Goal: Communication & Community: Answer question/provide support

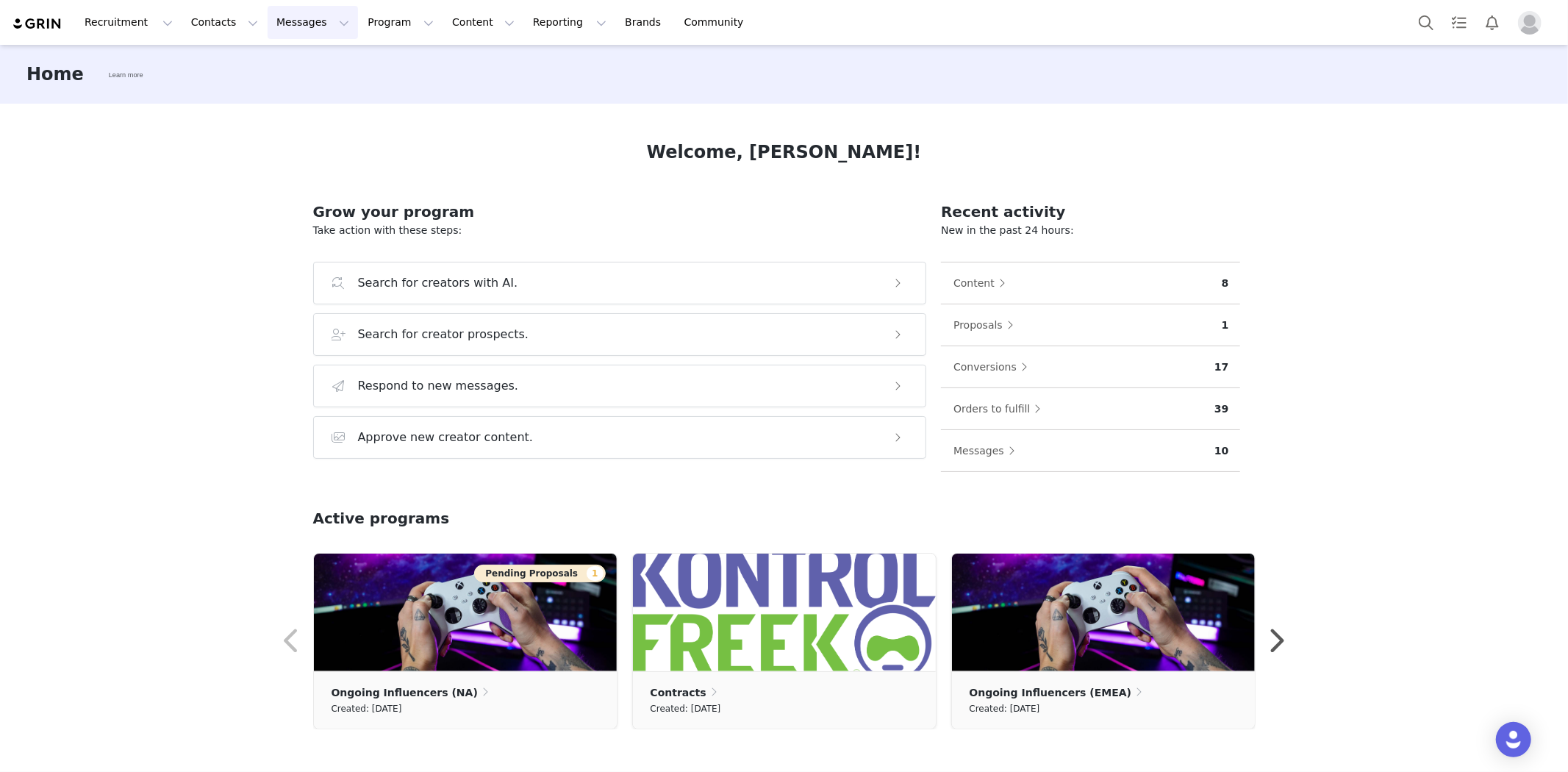
click at [267, 23] on button "Messages Messages" at bounding box center [313, 23] width 90 height 33
click at [283, 88] on div "Inbox" at bounding box center [301, 92] width 98 height 15
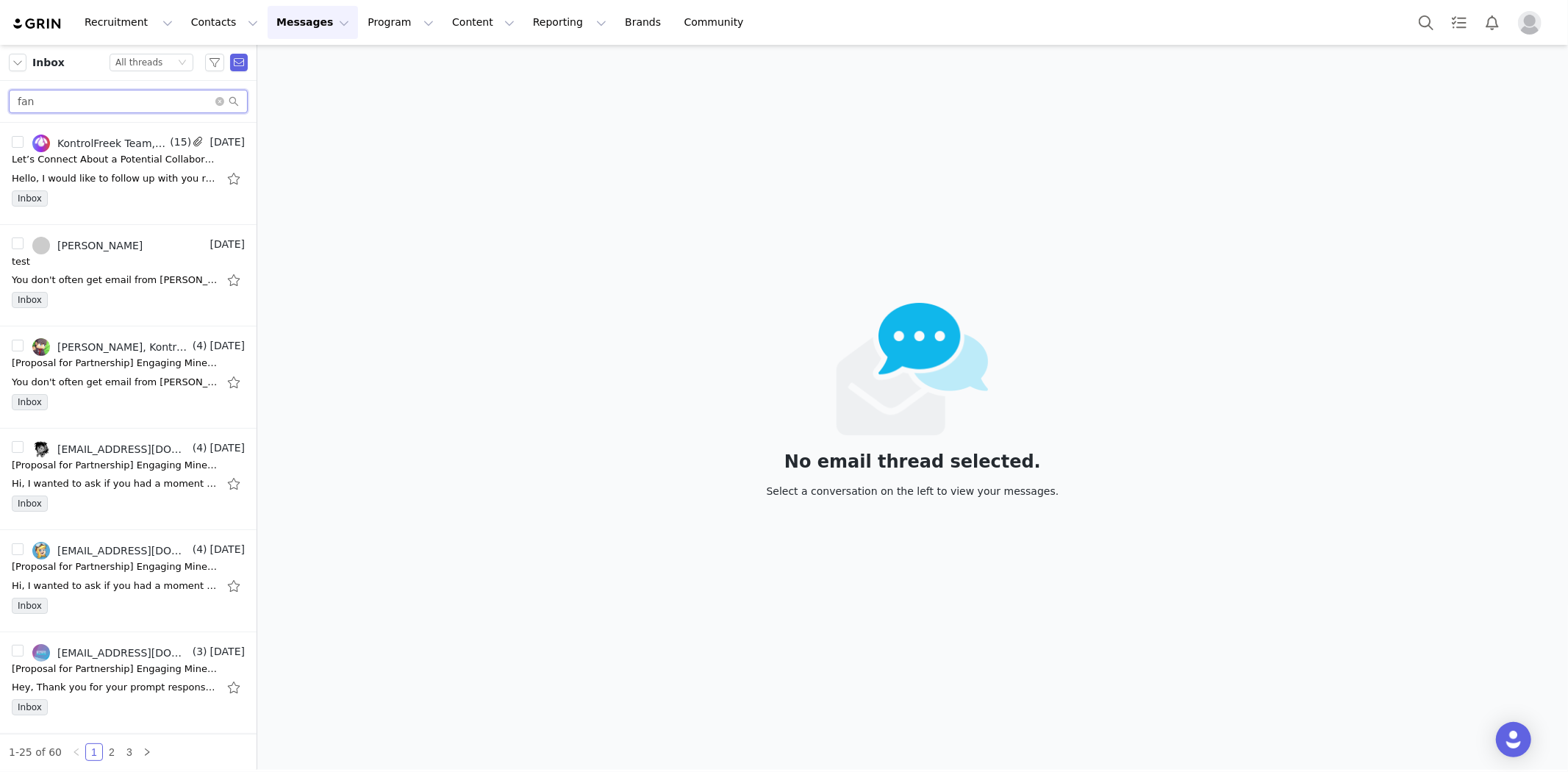
click at [169, 101] on input "fan" at bounding box center [128, 101] width 239 height 23
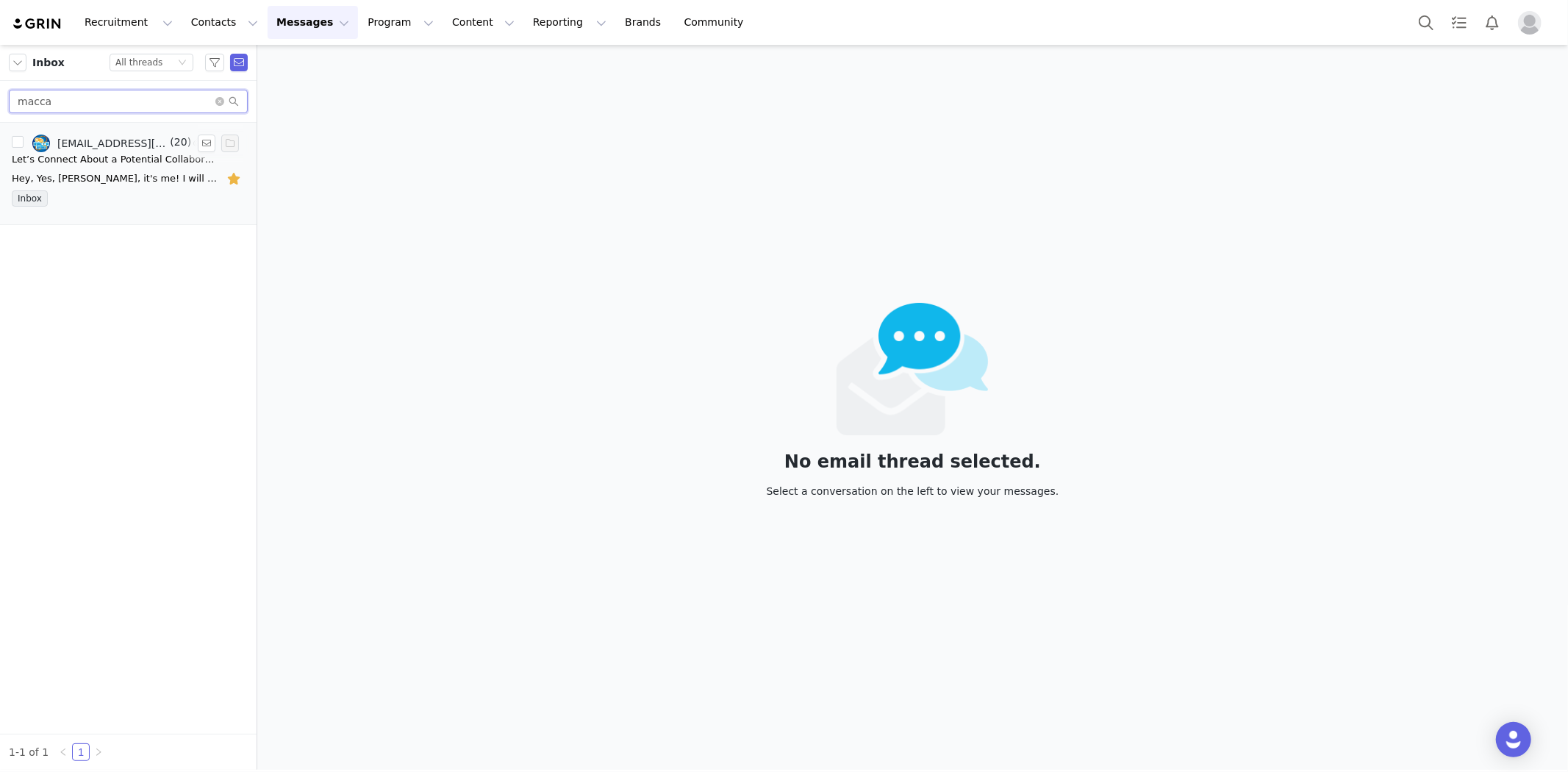
type input "macca"
click at [98, 158] on div "Let’s Connect About a Potential Collaboration!" at bounding box center [115, 160] width 206 height 14
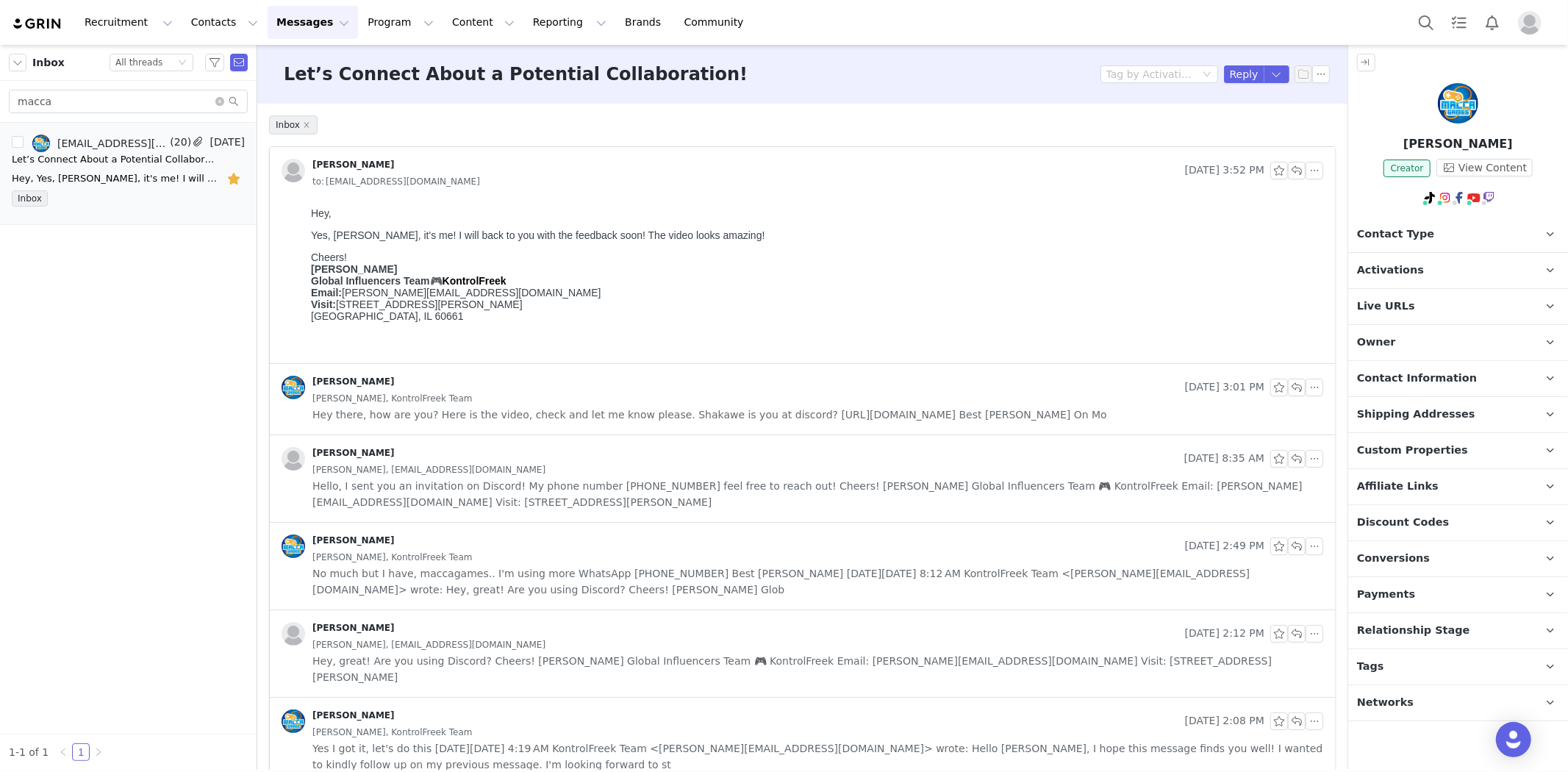
click at [531, 414] on span "Hey there, how are you? Here is the video, check and let me know please. Shakaw…" at bounding box center [710, 414] width 795 height 16
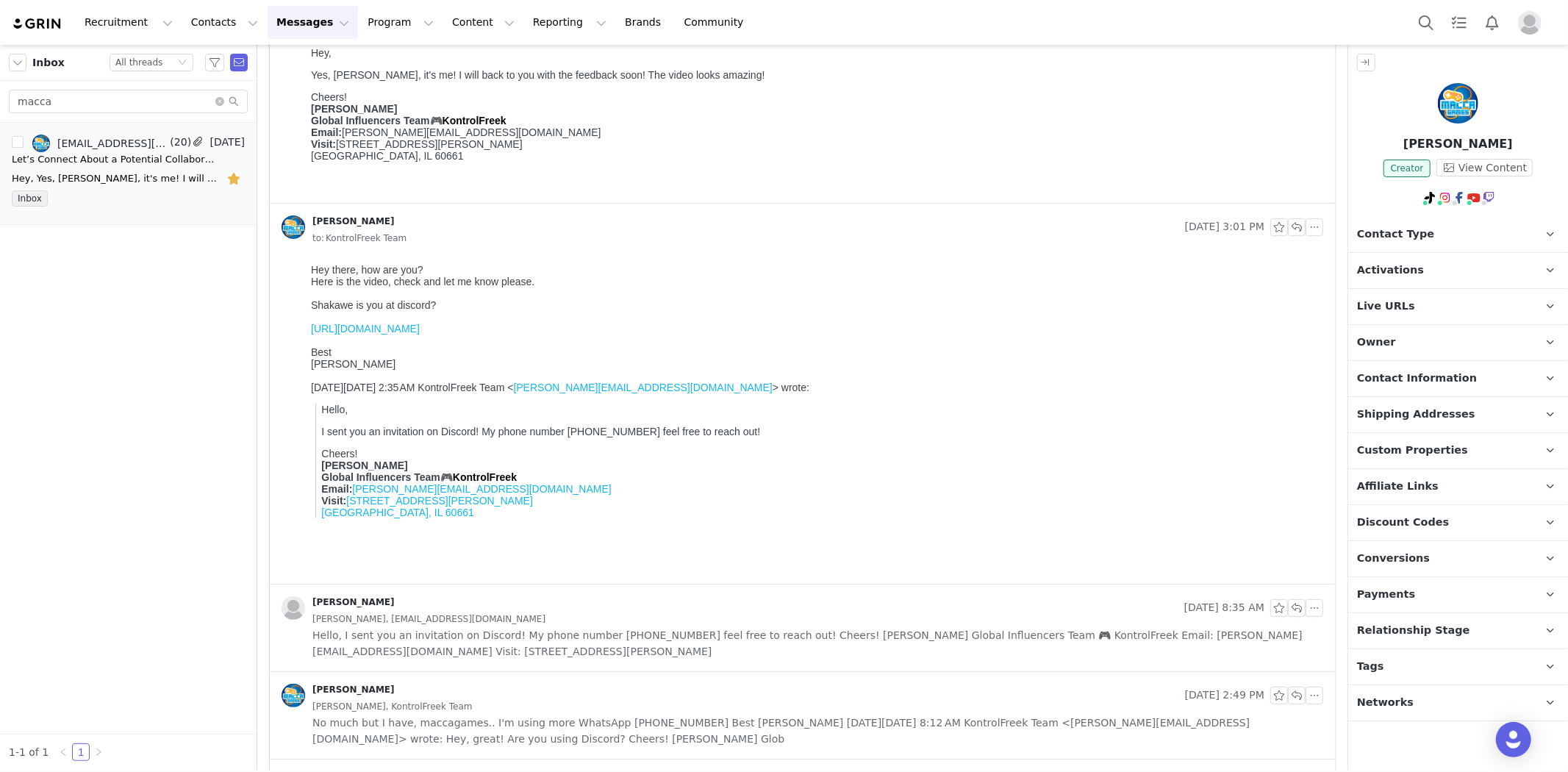
scroll to position [245, 0]
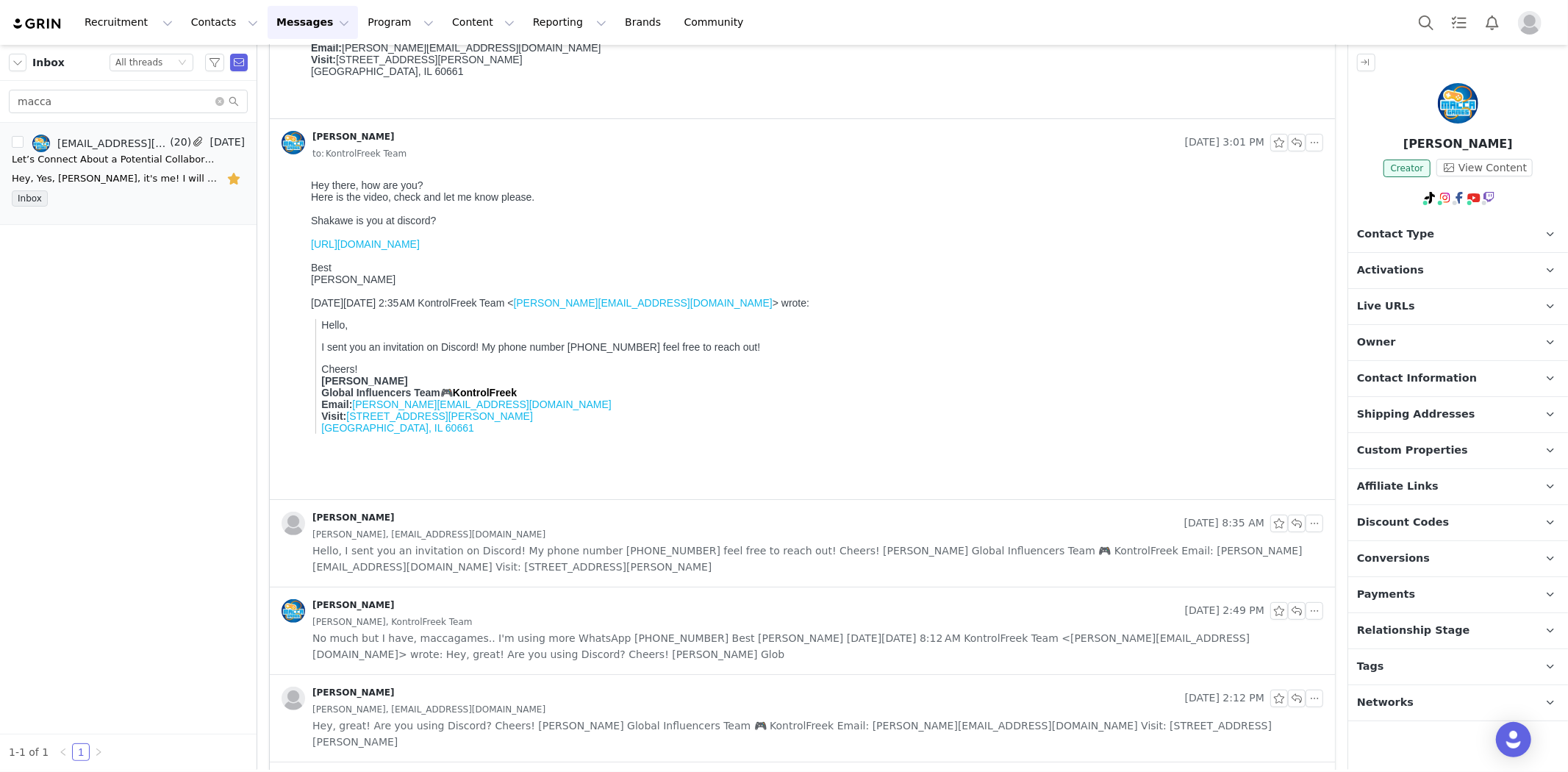
click at [510, 549] on span "Hello, I sent you an invitation on Discord! My phone number [PHONE_NUMBER] feel…" at bounding box center [817, 559] width 1011 height 33
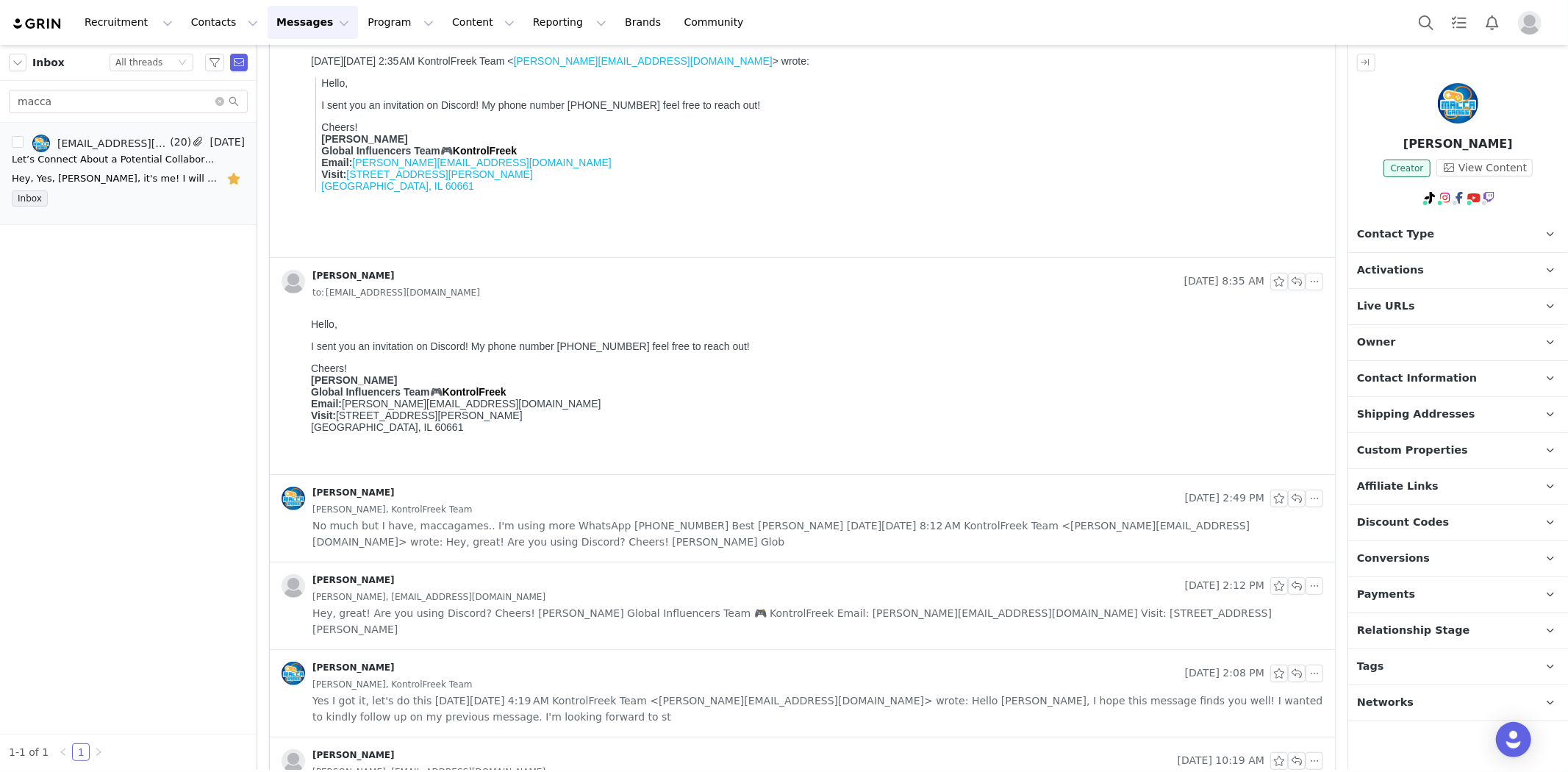
scroll to position [572, 0]
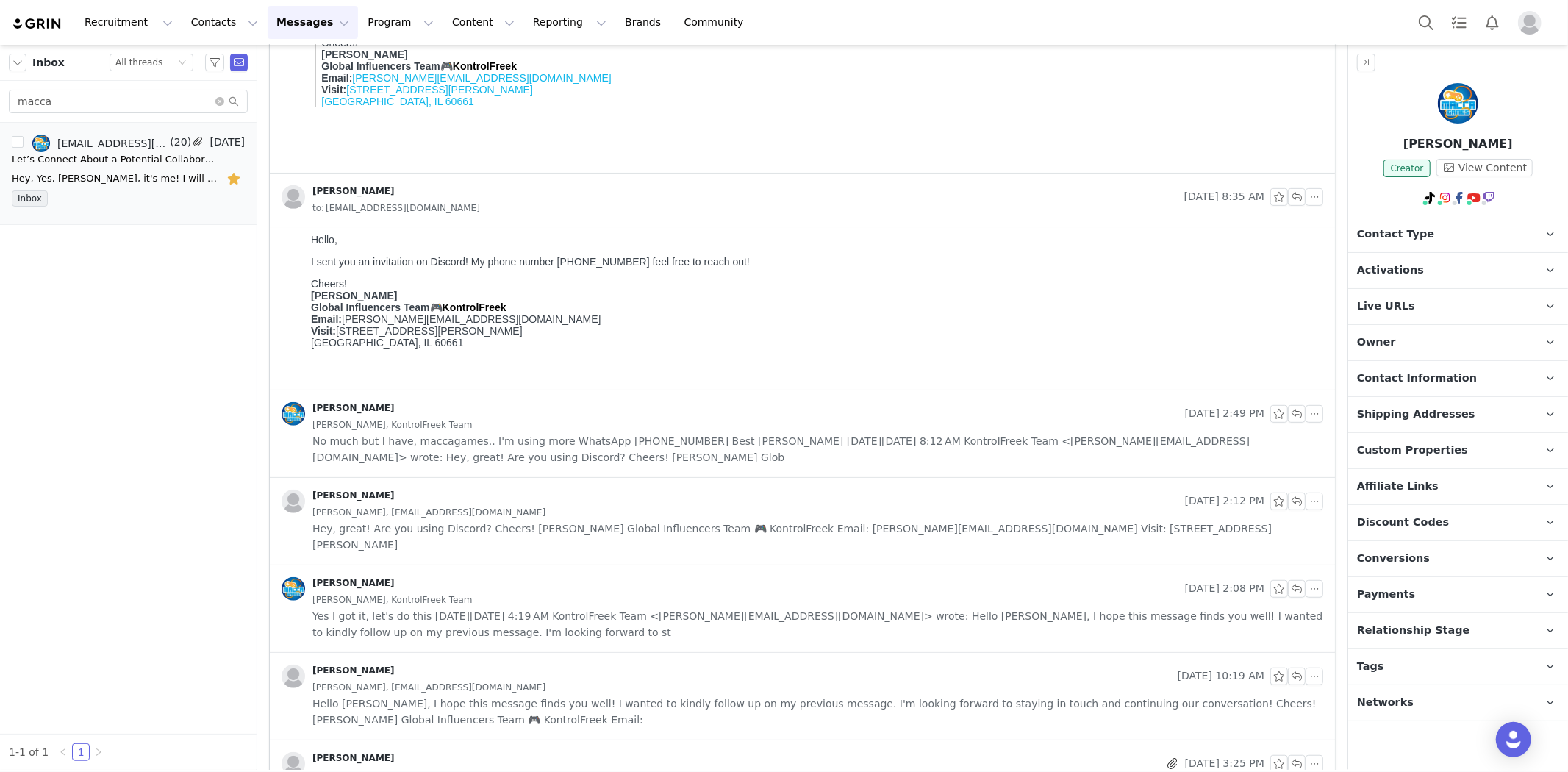
click at [562, 441] on span "No much but I have, maccagames.. I'm using more WhatsApp [PHONE_NUMBER] Best [P…" at bounding box center [817, 449] width 1011 height 33
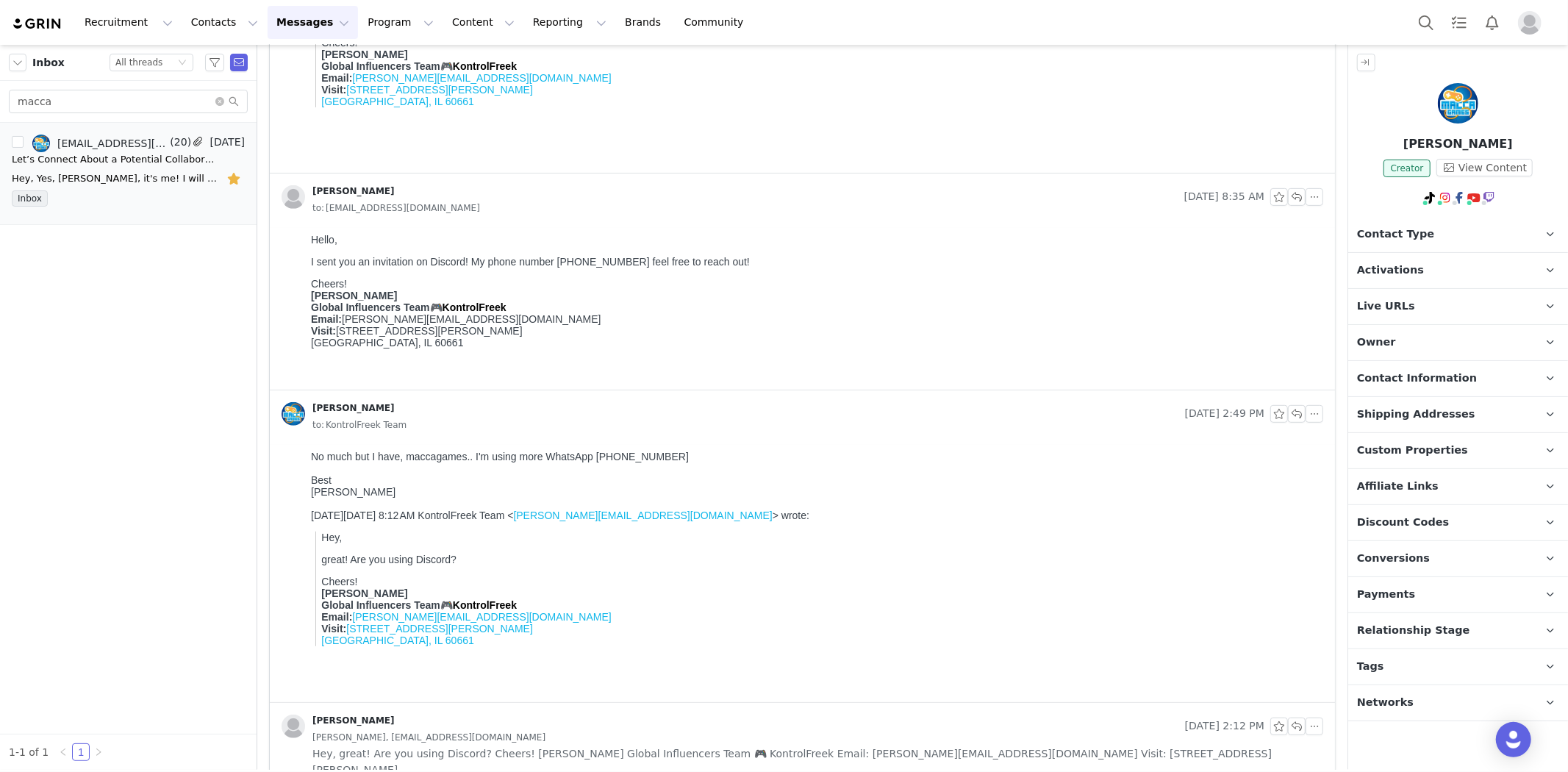
scroll to position [0, 0]
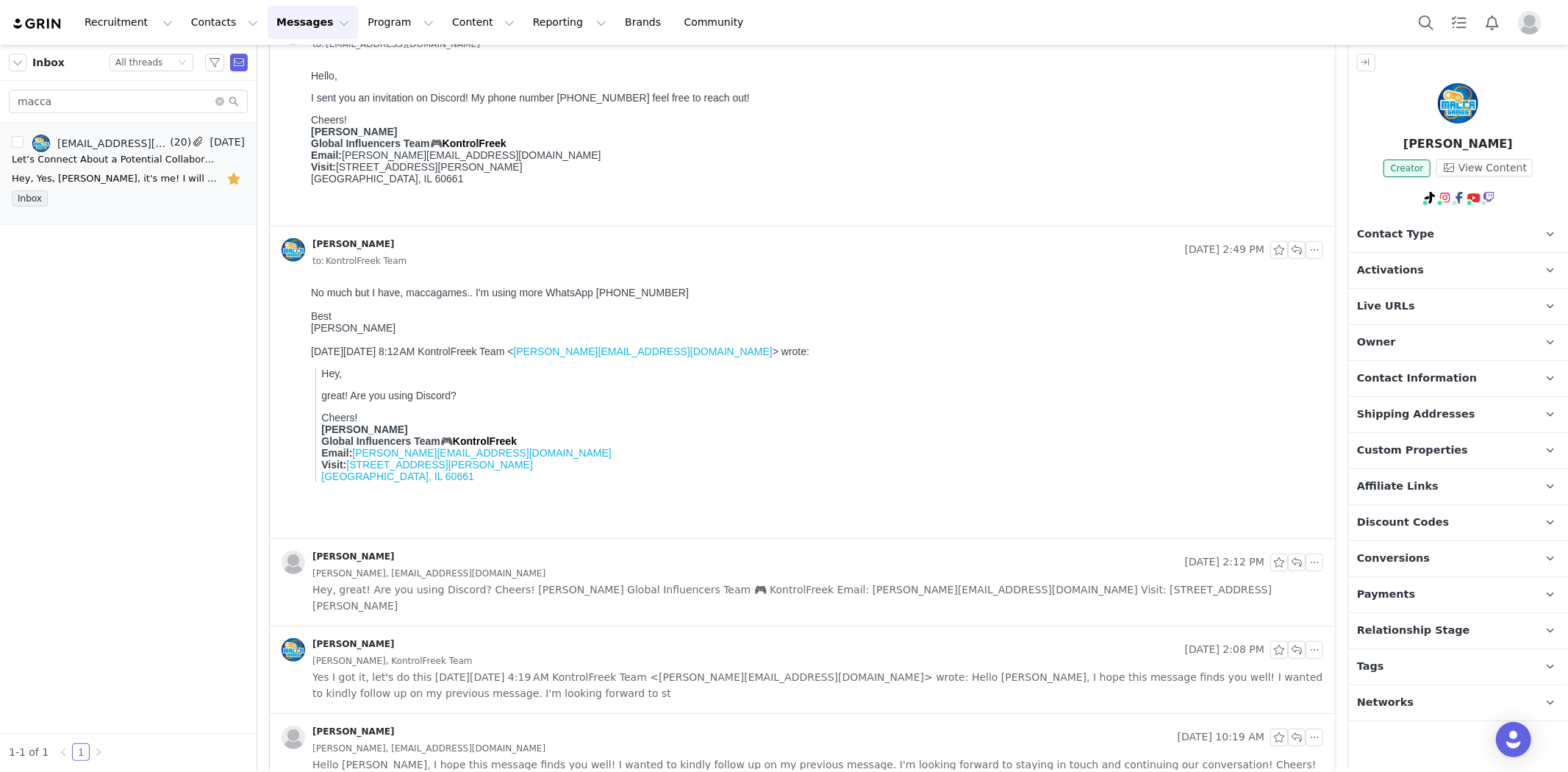
click at [575, 568] on div "[PERSON_NAME], [EMAIL_ADDRESS][DOMAIN_NAME]" at bounding box center [817, 573] width 1011 height 16
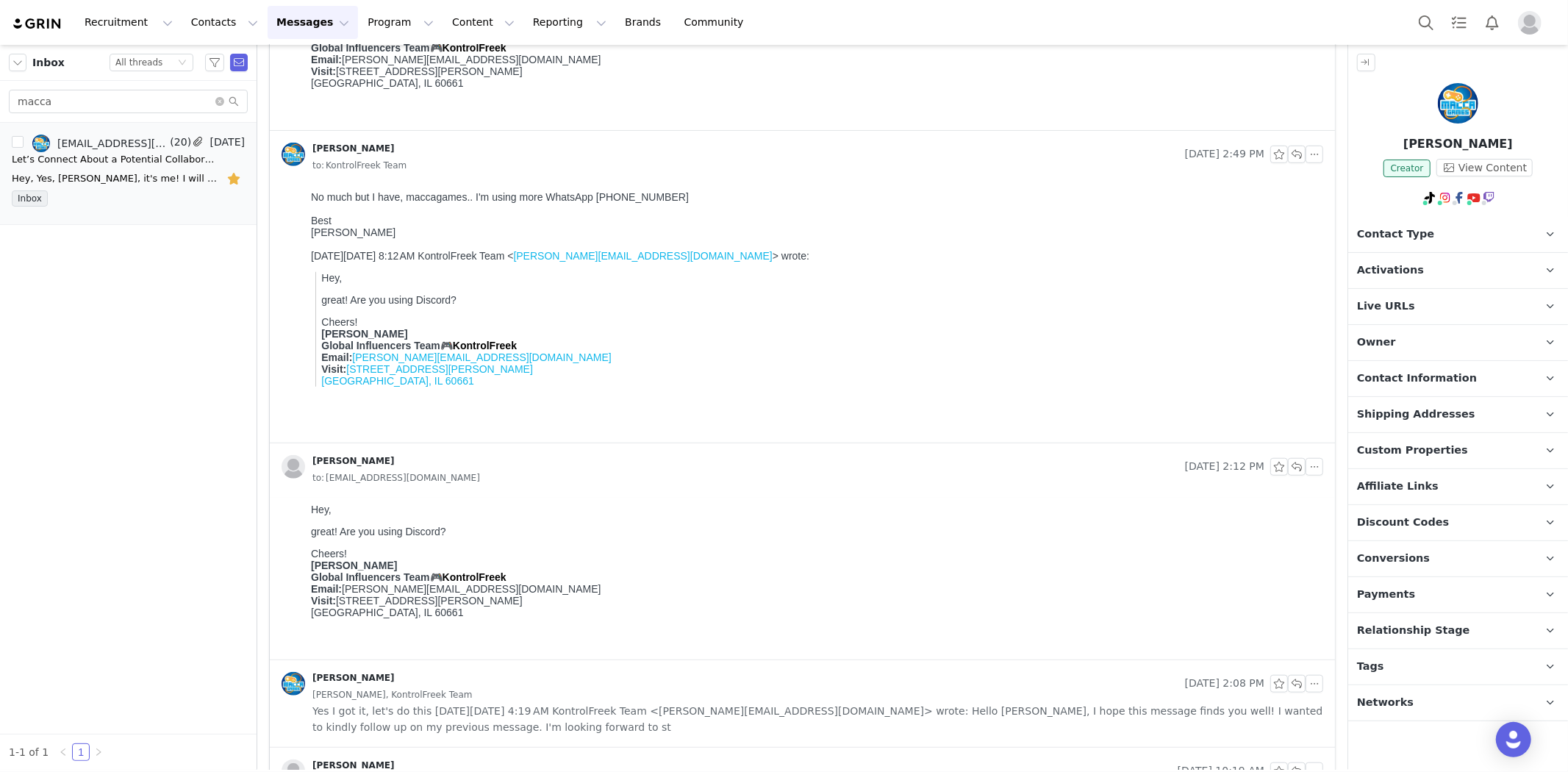
scroll to position [980, 0]
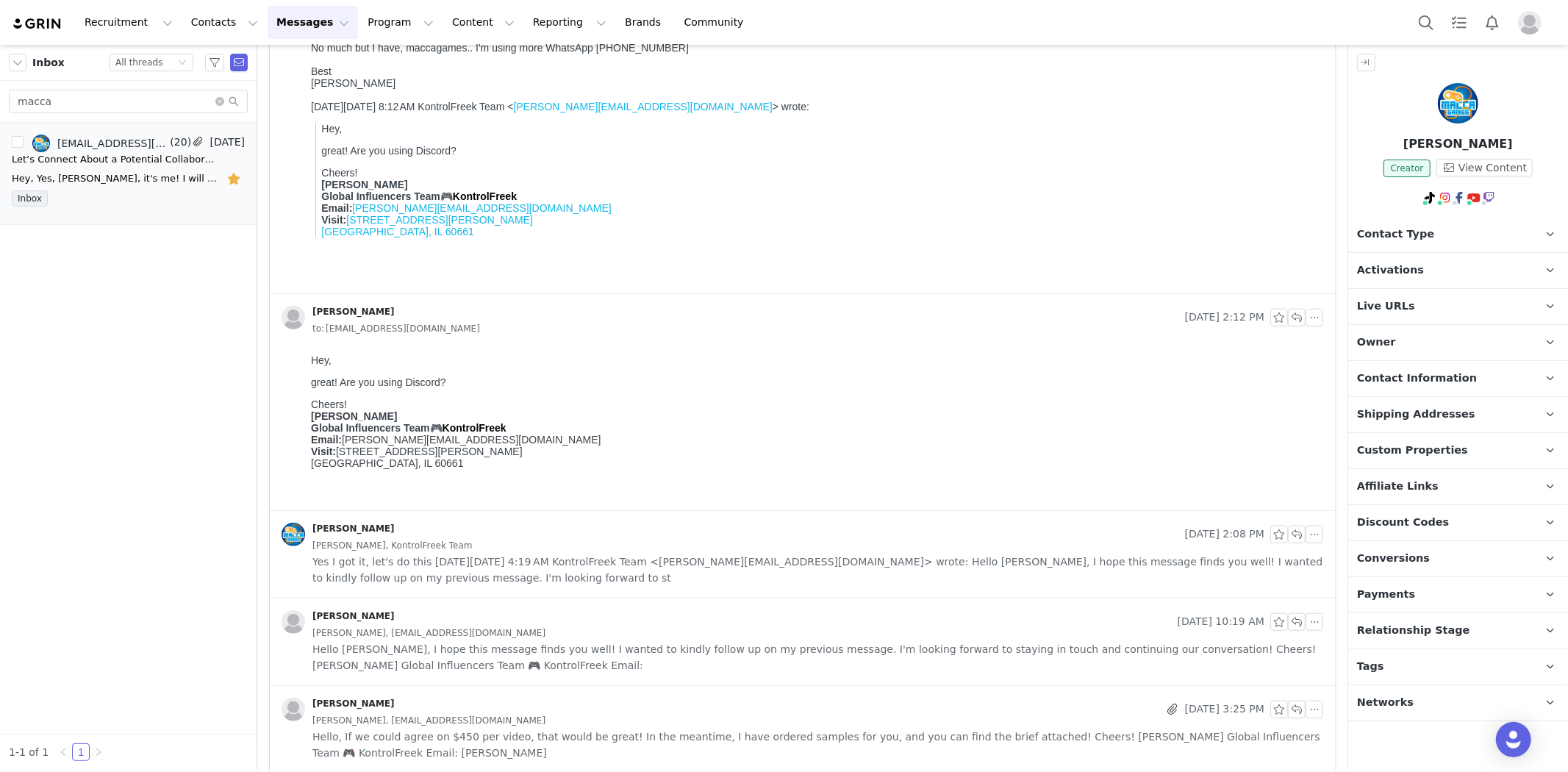
click at [565, 568] on span "Yes I got it, let's do this [DATE][DATE] 4:19 AM KontrolFreek Team <[PERSON_NAM…" at bounding box center [817, 570] width 1011 height 33
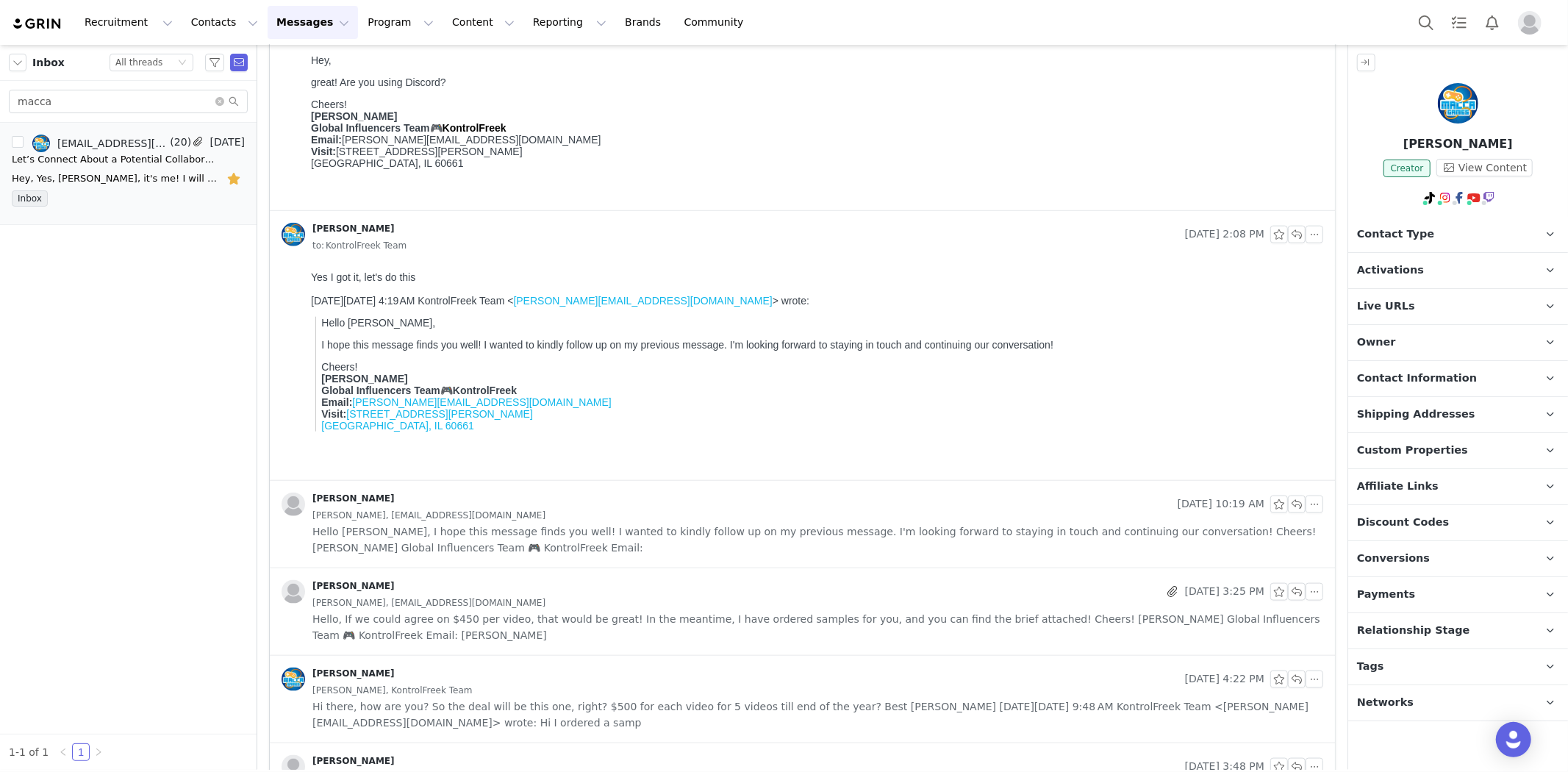
scroll to position [1307, 0]
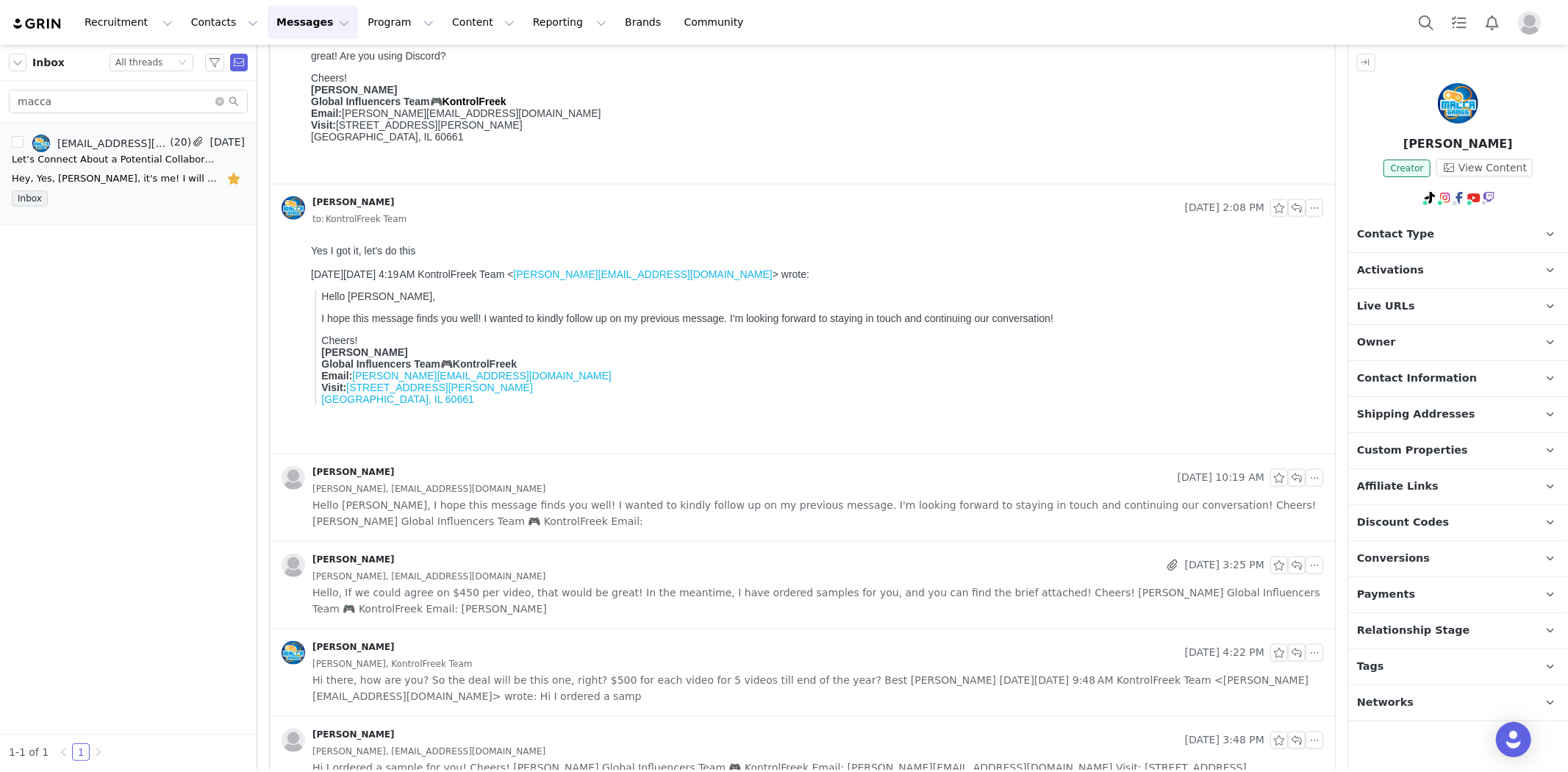
click at [537, 588] on span "Hello, If we could agree on $450 per video, that would be great! In the meantim…" at bounding box center [817, 600] width 1011 height 33
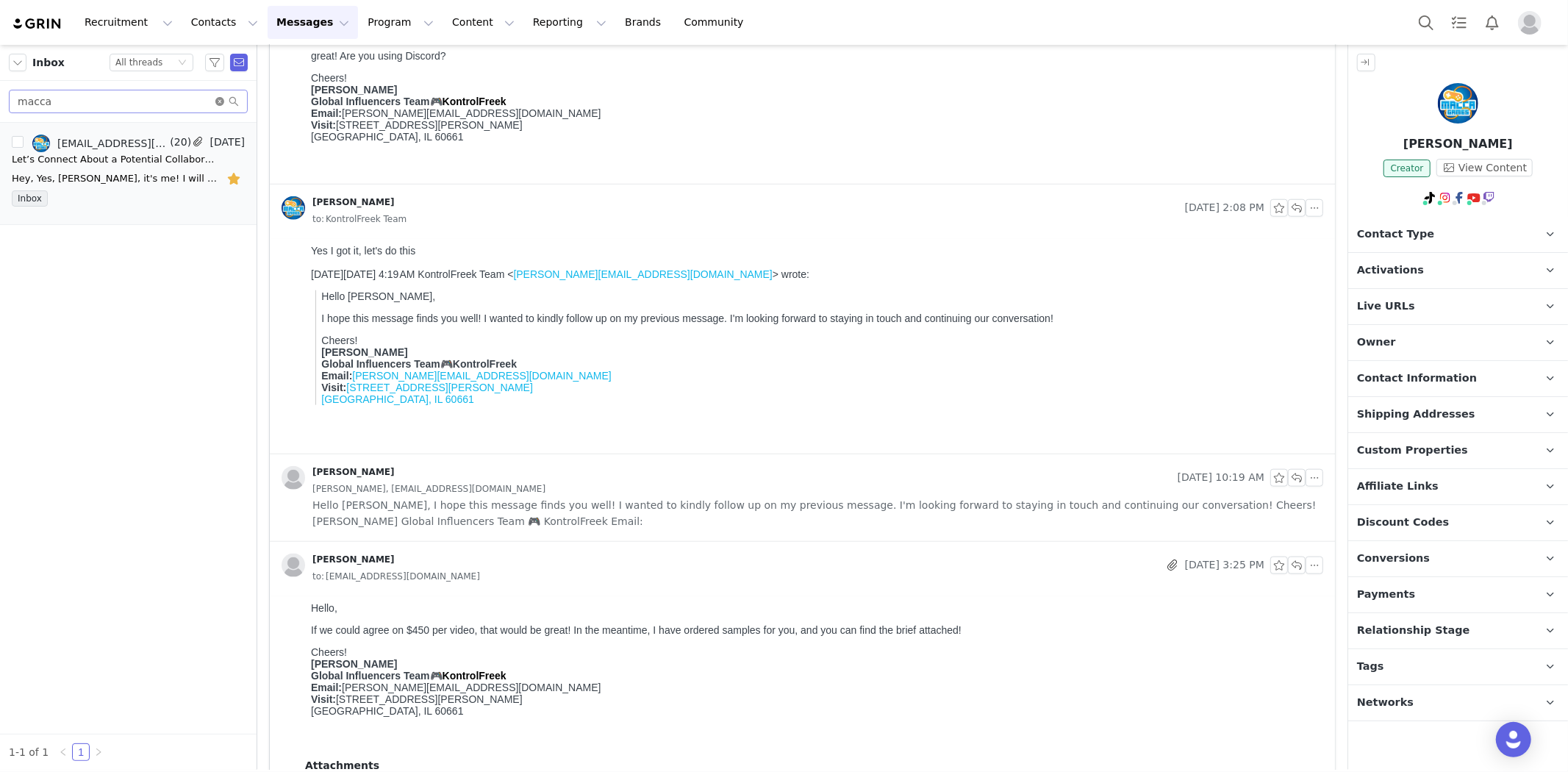
click at [217, 101] on icon "icon: close-circle" at bounding box center [220, 101] width 9 height 9
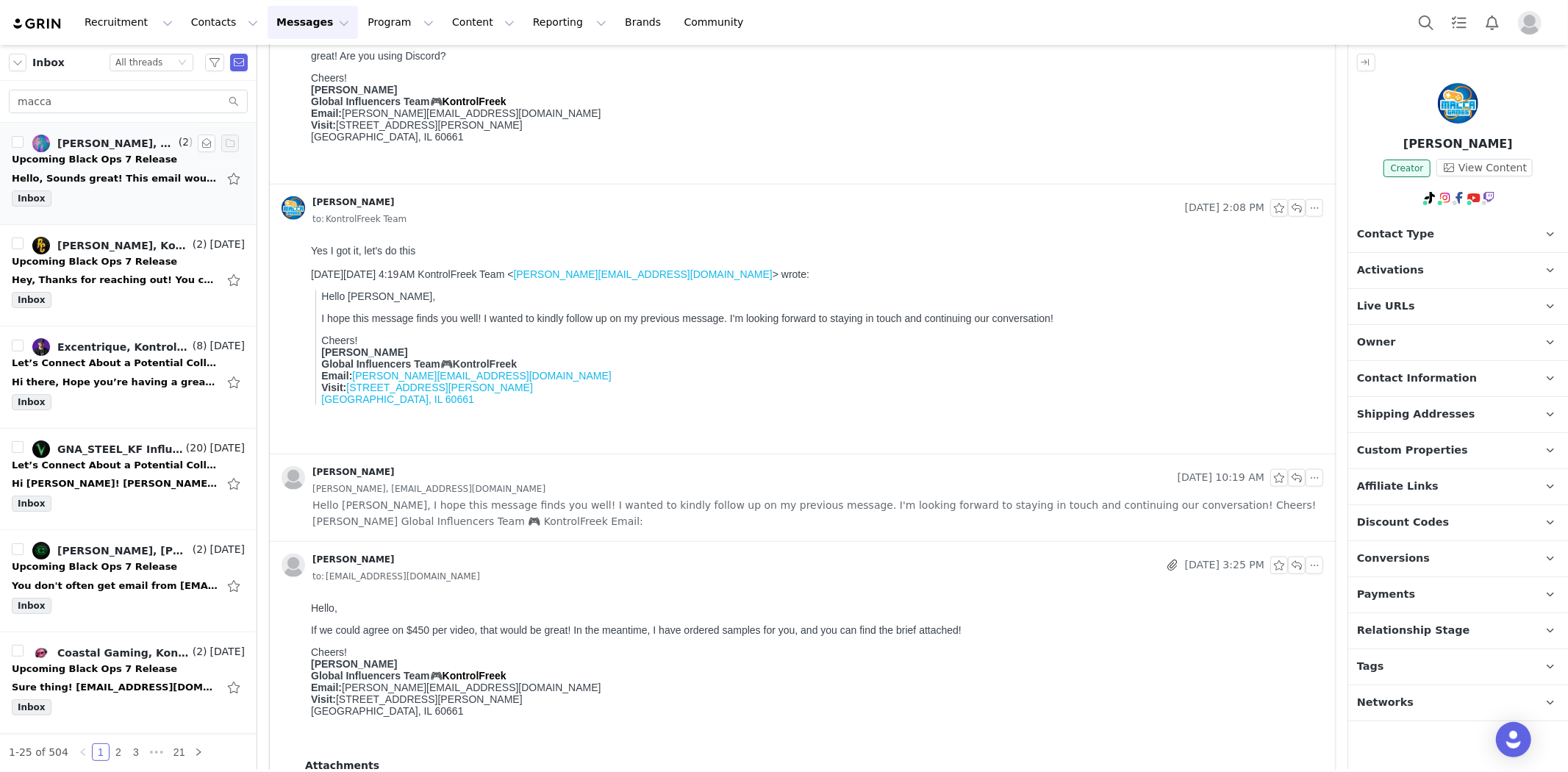
click at [93, 186] on div "Hello, Sounds great! This email would be best.. [EMAIL_ADDRESS][DOMAIN_NAME] Lo…" at bounding box center [128, 179] width 233 height 23
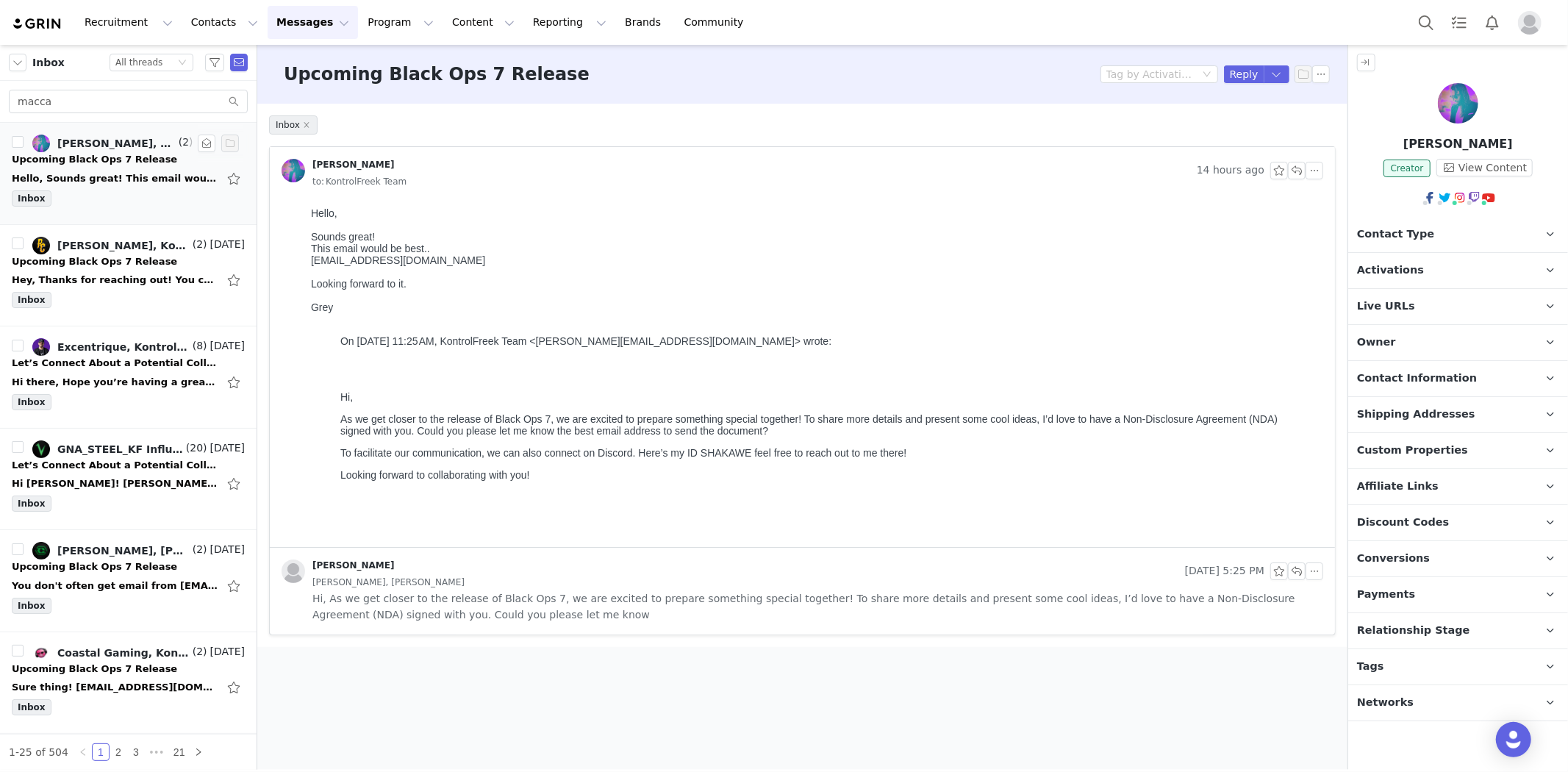
scroll to position [0, 0]
click at [374, 265] on div "[EMAIL_ADDRESS][DOMAIN_NAME]" at bounding box center [814, 259] width 1006 height 12
copy div "[EMAIL_ADDRESS][DOMAIN_NAME]"
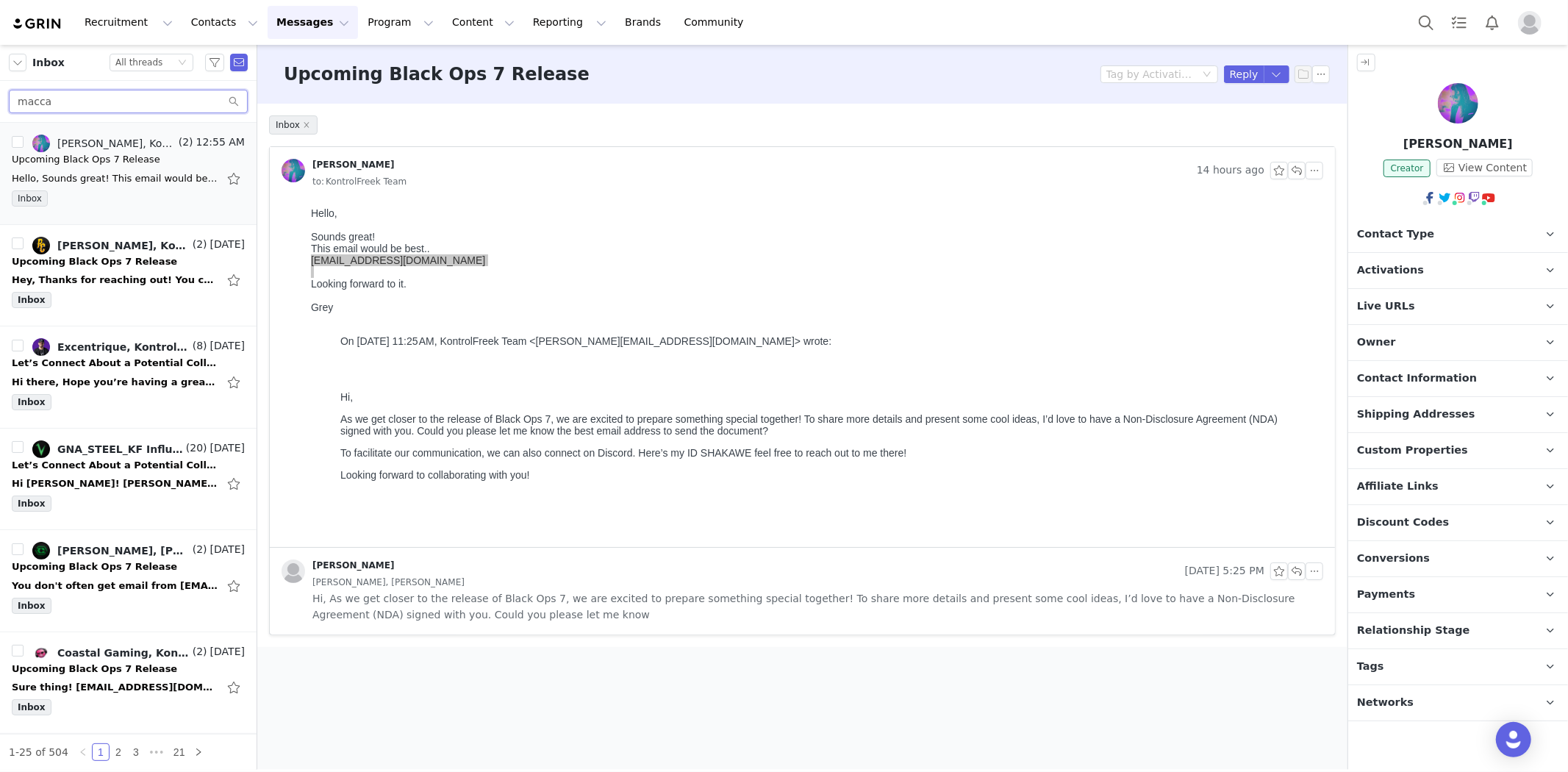
click at [105, 94] on input "macca" at bounding box center [128, 101] width 239 height 23
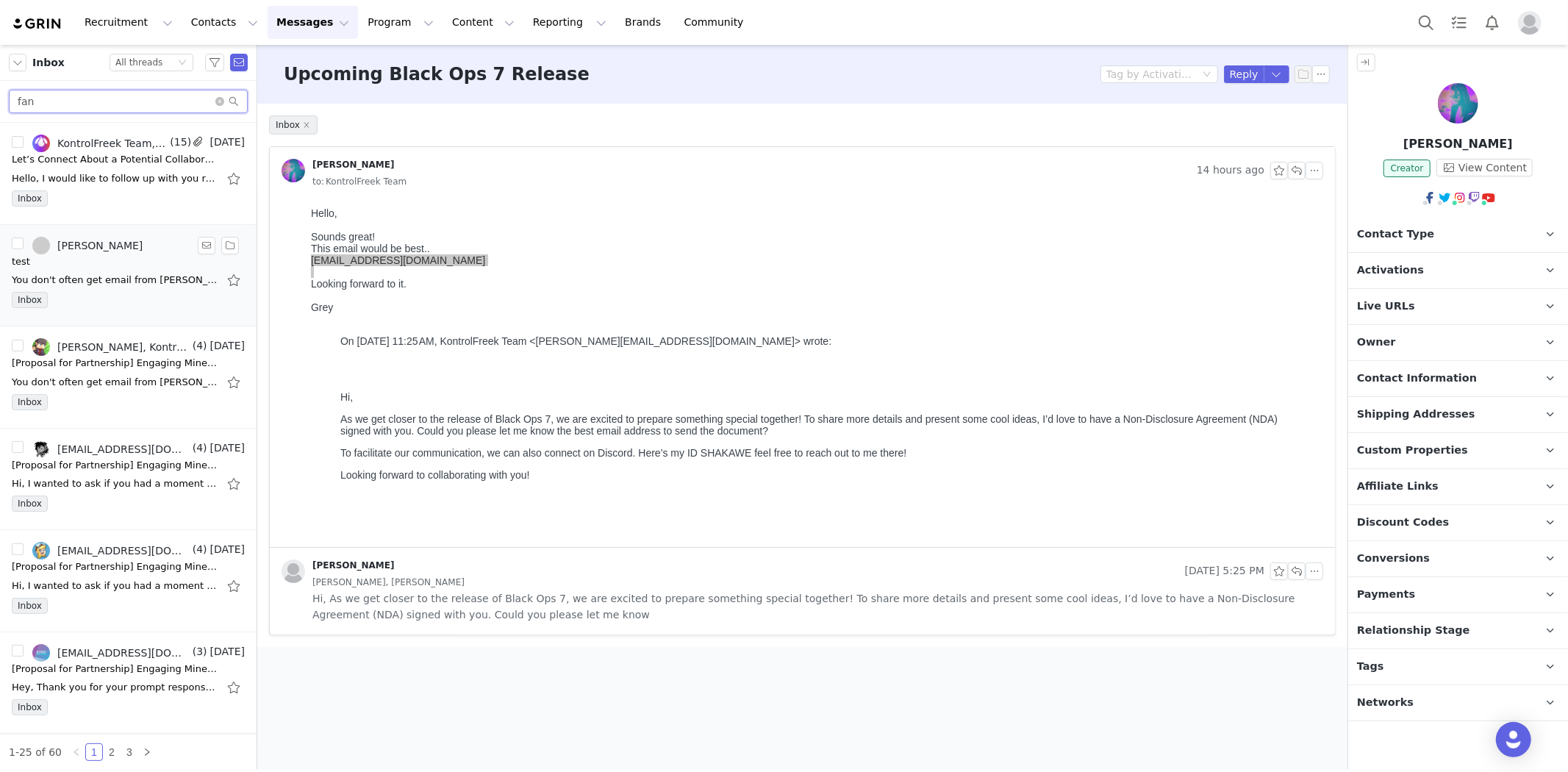
type input "fan"
click at [391, 276] on div at bounding box center [814, 271] width 1006 height 12
click at [391, 265] on div "[EMAIL_ADDRESS][DOMAIN_NAME]" at bounding box center [814, 259] width 1006 height 12
click at [220, 101] on icon "icon: close-circle" at bounding box center [220, 101] width 9 height 9
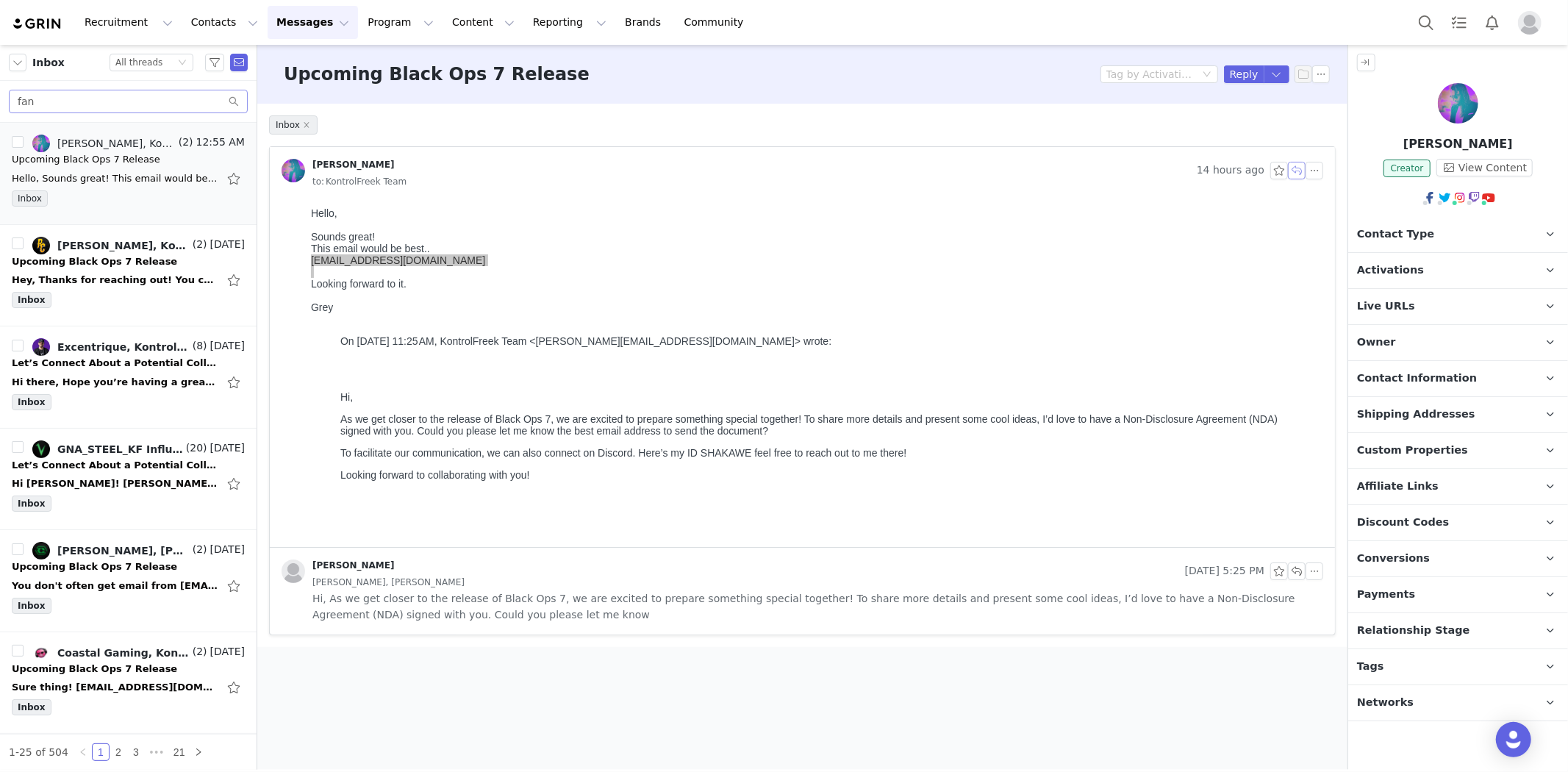
click at [1295, 174] on button "button" at bounding box center [1297, 171] width 18 height 18
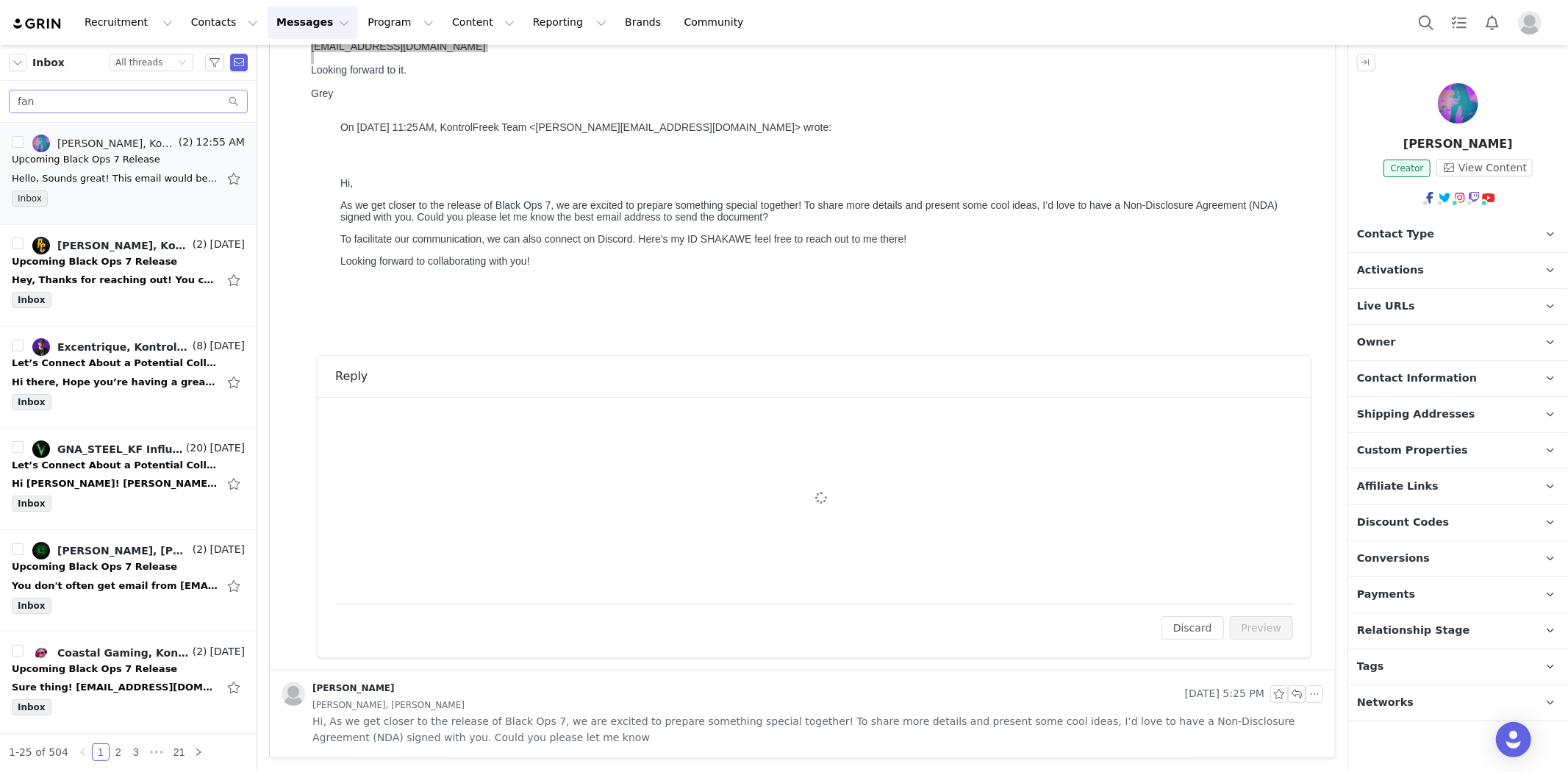
scroll to position [208, 0]
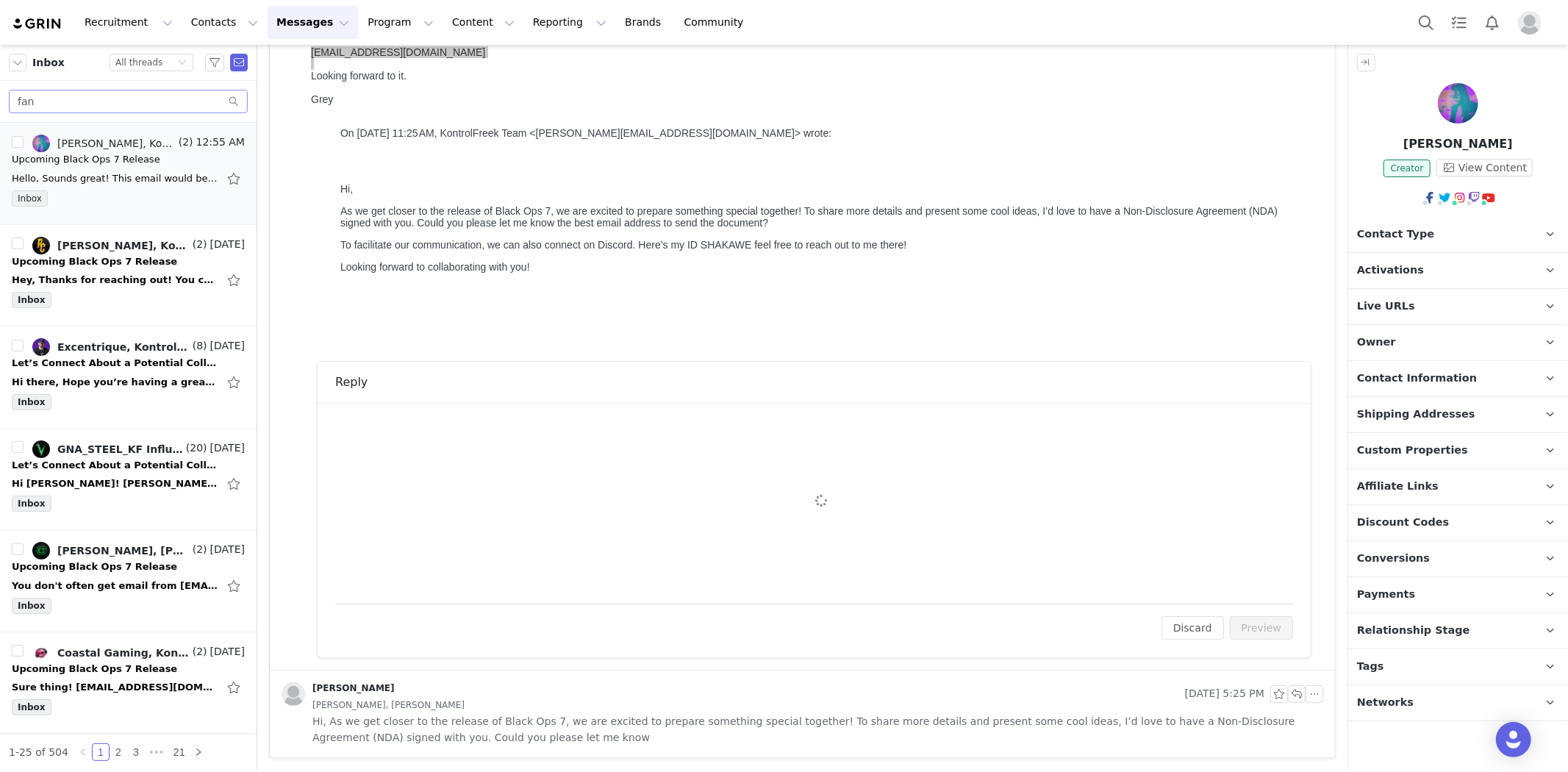
click at [472, 452] on div "To: [PERSON_NAME] ([EMAIL_ADDRESS][DOMAIN_NAME]) Cc Cc: Attach a file Sending O…" at bounding box center [814, 503] width 958 height 165
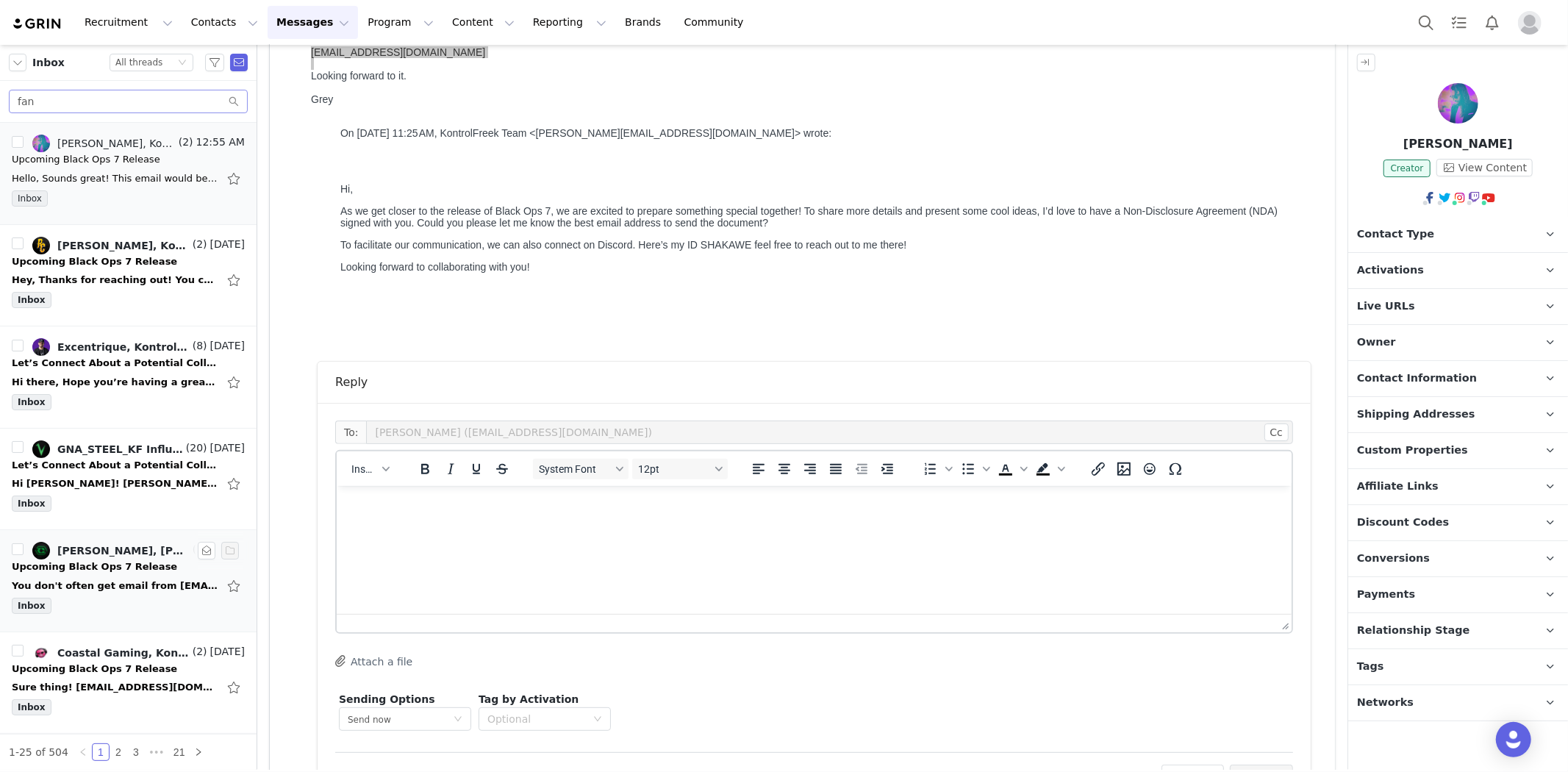
scroll to position [0, 0]
click at [358, 508] on p "Rich Text Area. Press ALT-0 for help." at bounding box center [813, 505] width 931 height 16
click at [375, 466] on span "Insert" at bounding box center [364, 469] width 25 height 12
click at [387, 535] on div "Insert Signature" at bounding box center [424, 541] width 133 height 18
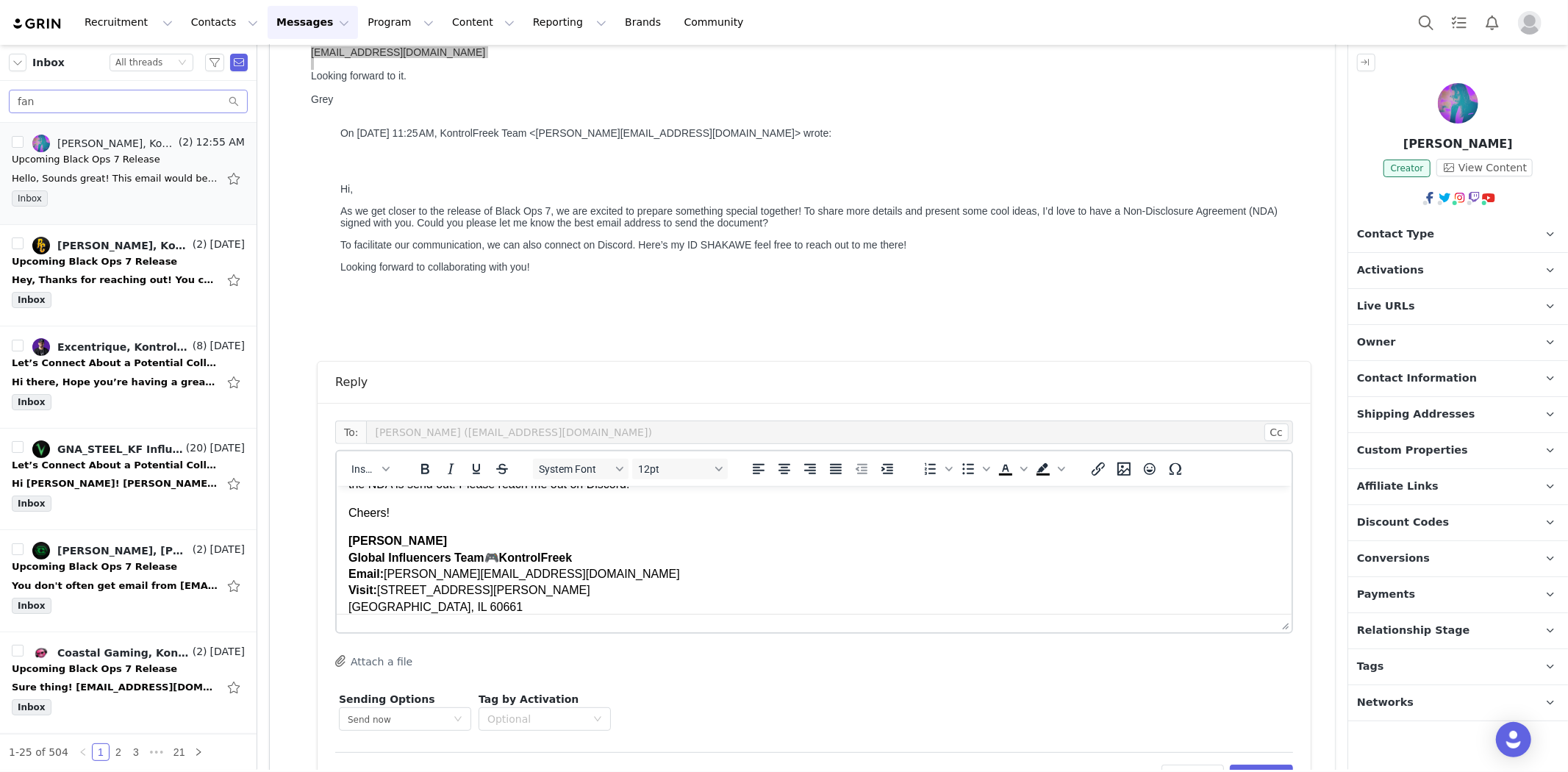
click at [413, 508] on p "Cheers!" at bounding box center [813, 512] width 931 height 16
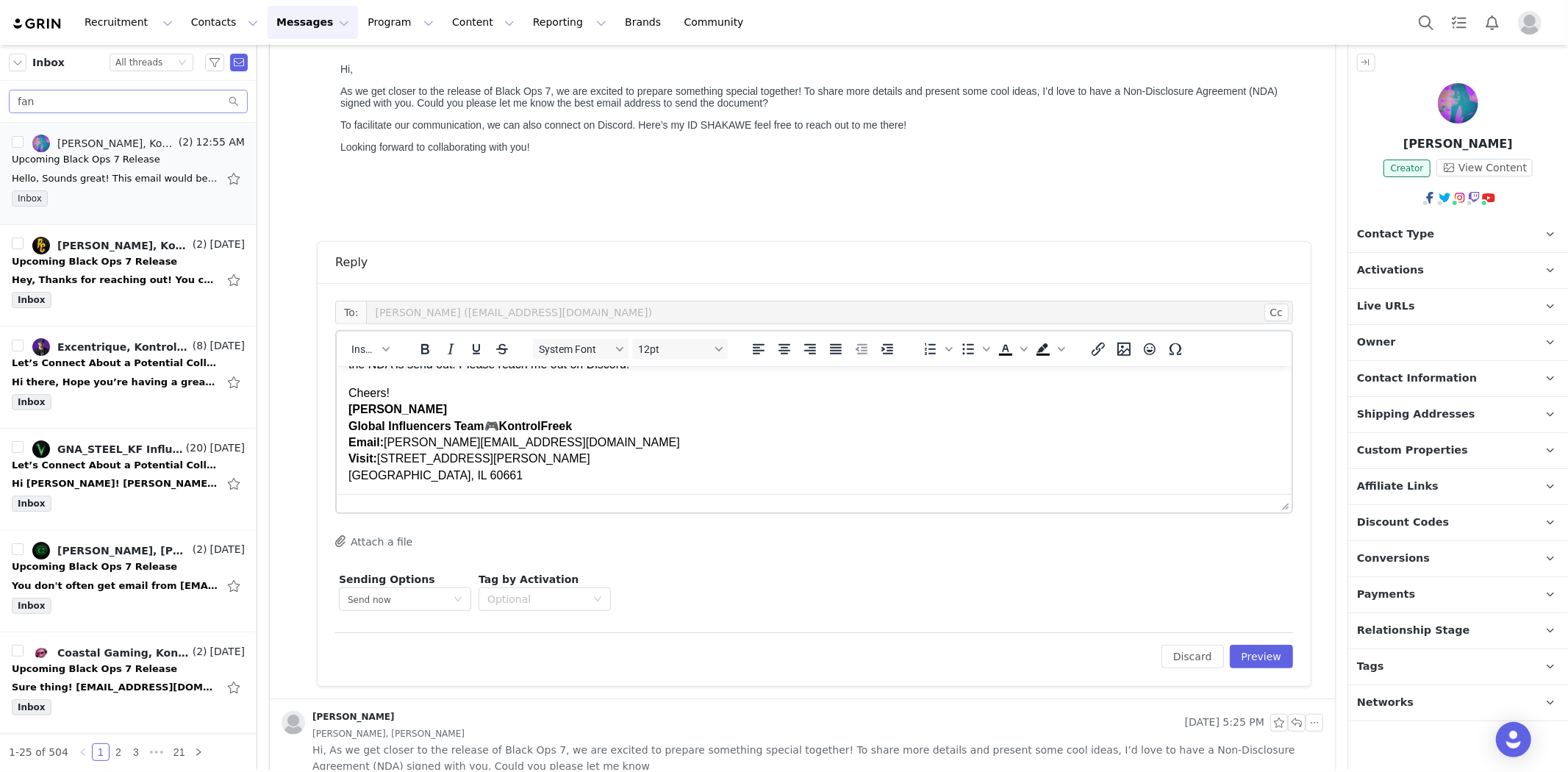
scroll to position [358, 0]
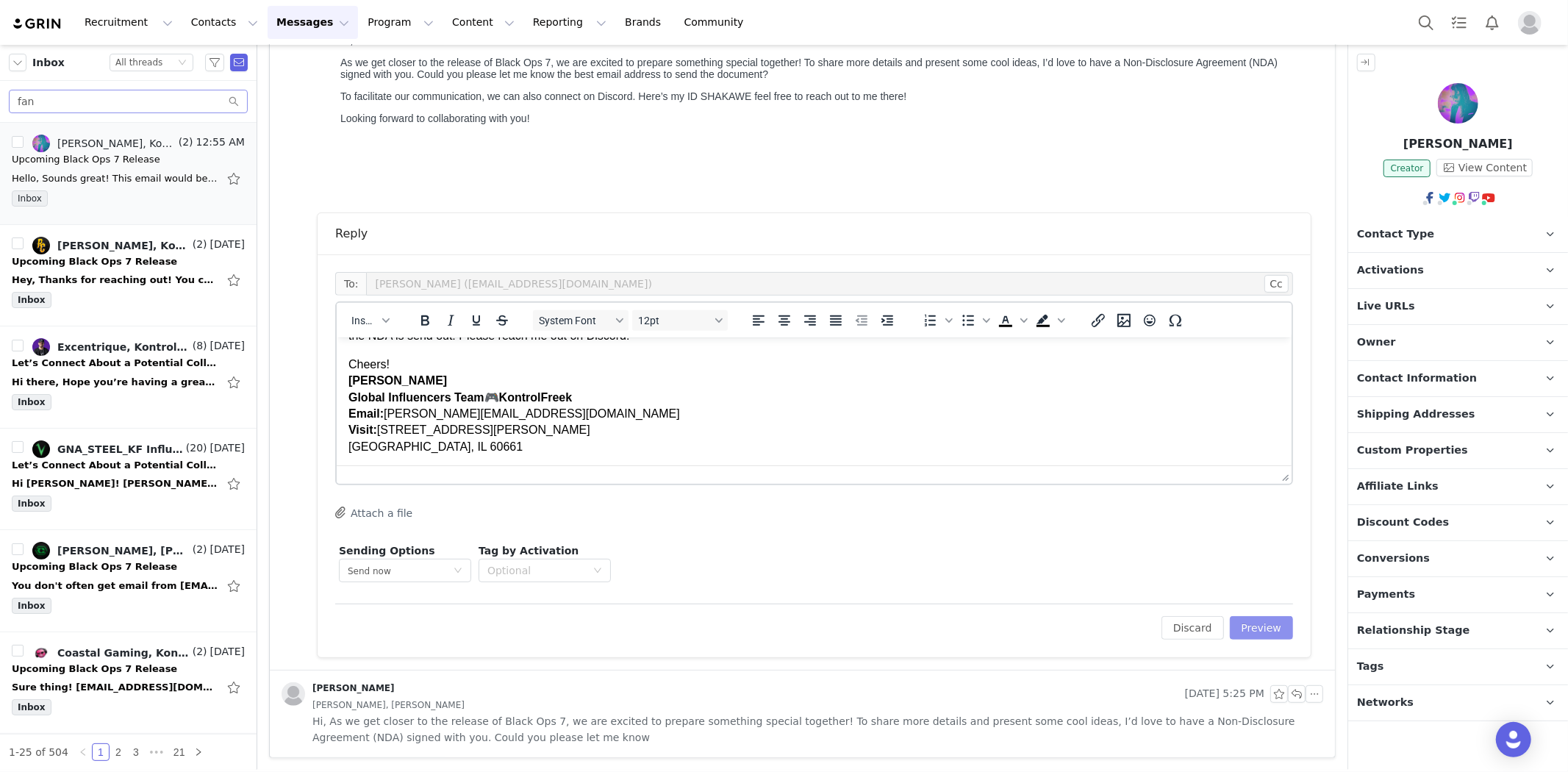
click at [1263, 636] on button "Preview" at bounding box center [1262, 628] width 64 height 23
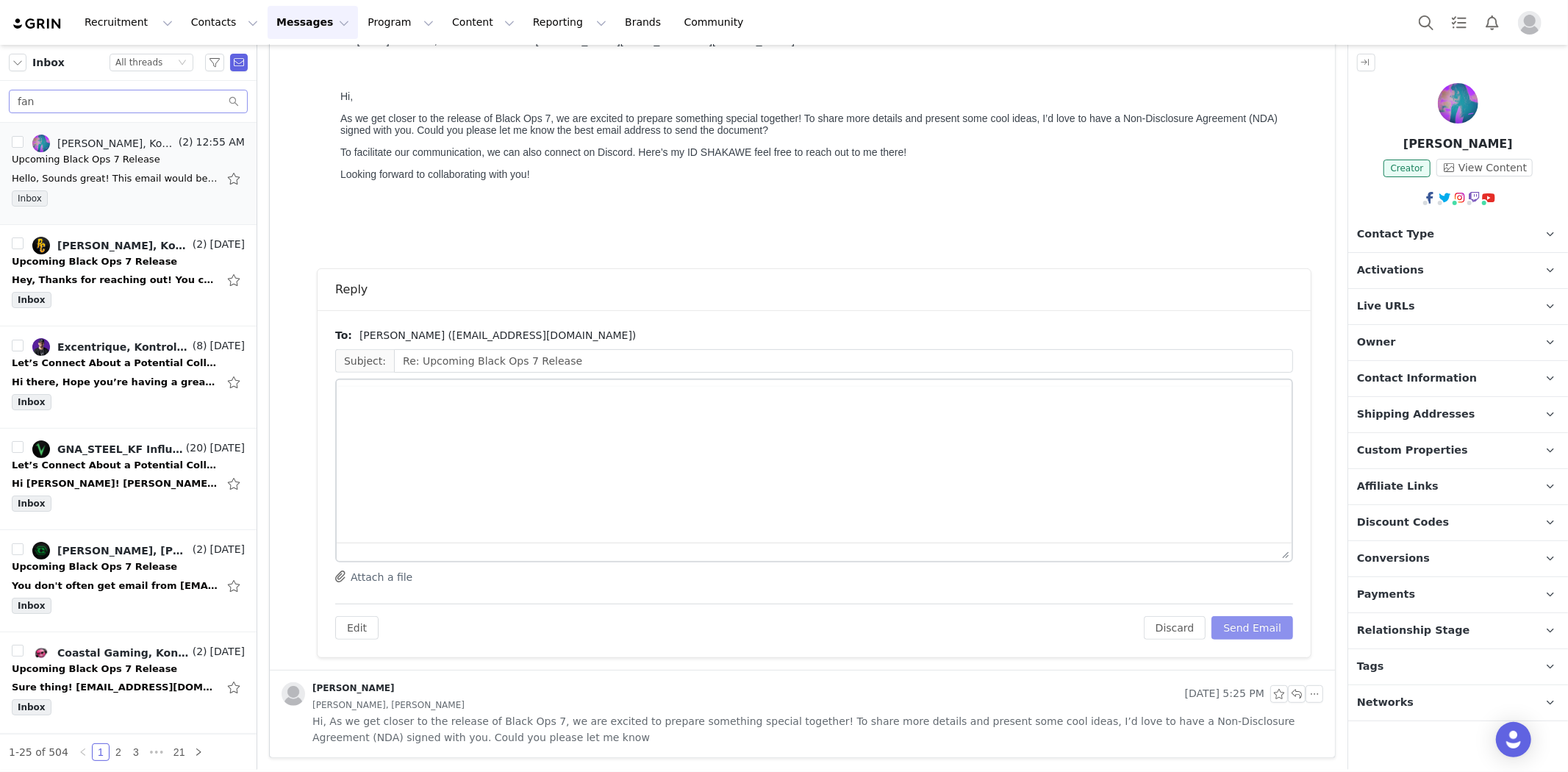
scroll to position [302, 0]
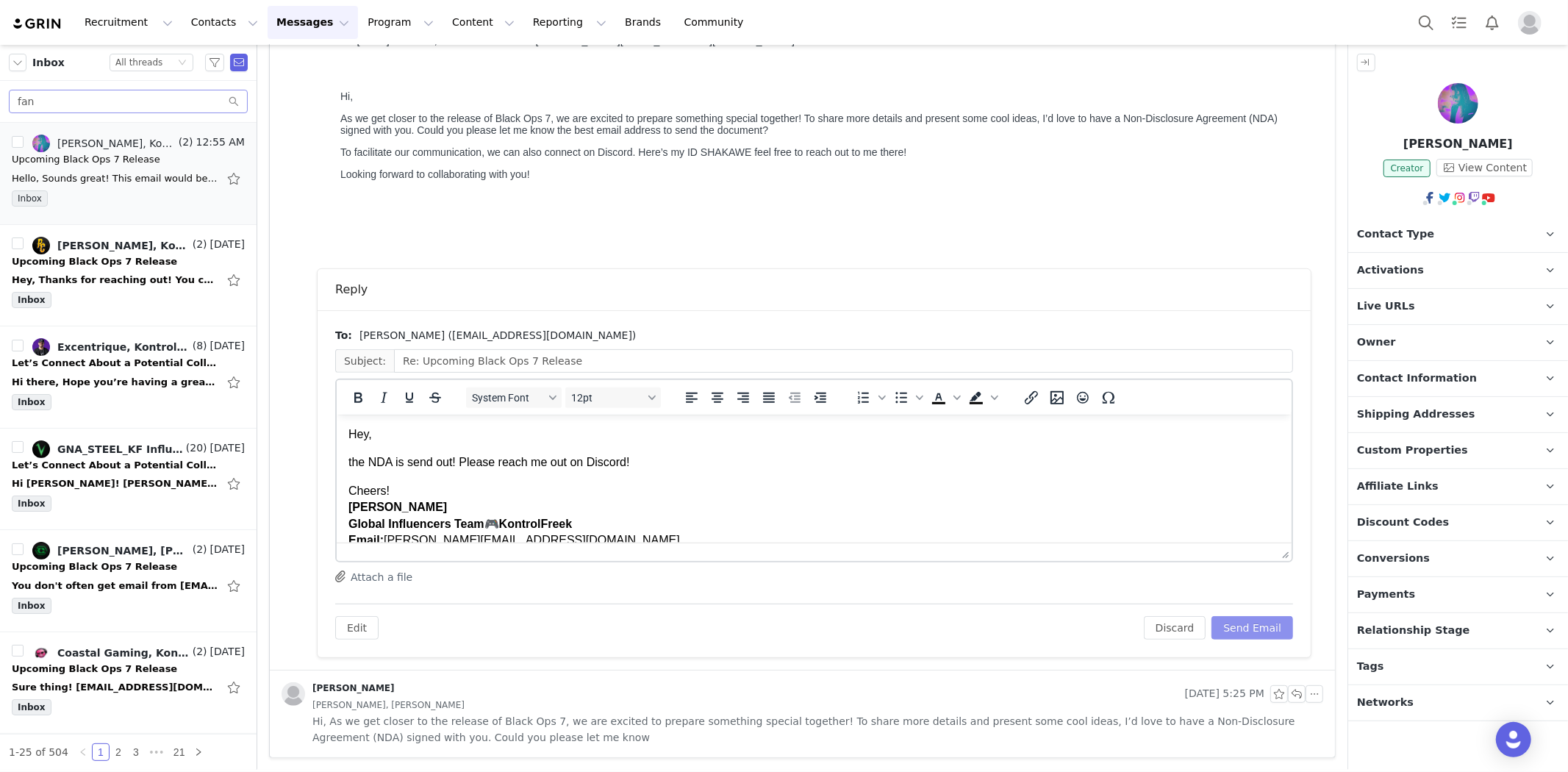
click at [1248, 622] on button "Send Email" at bounding box center [1253, 628] width 81 height 23
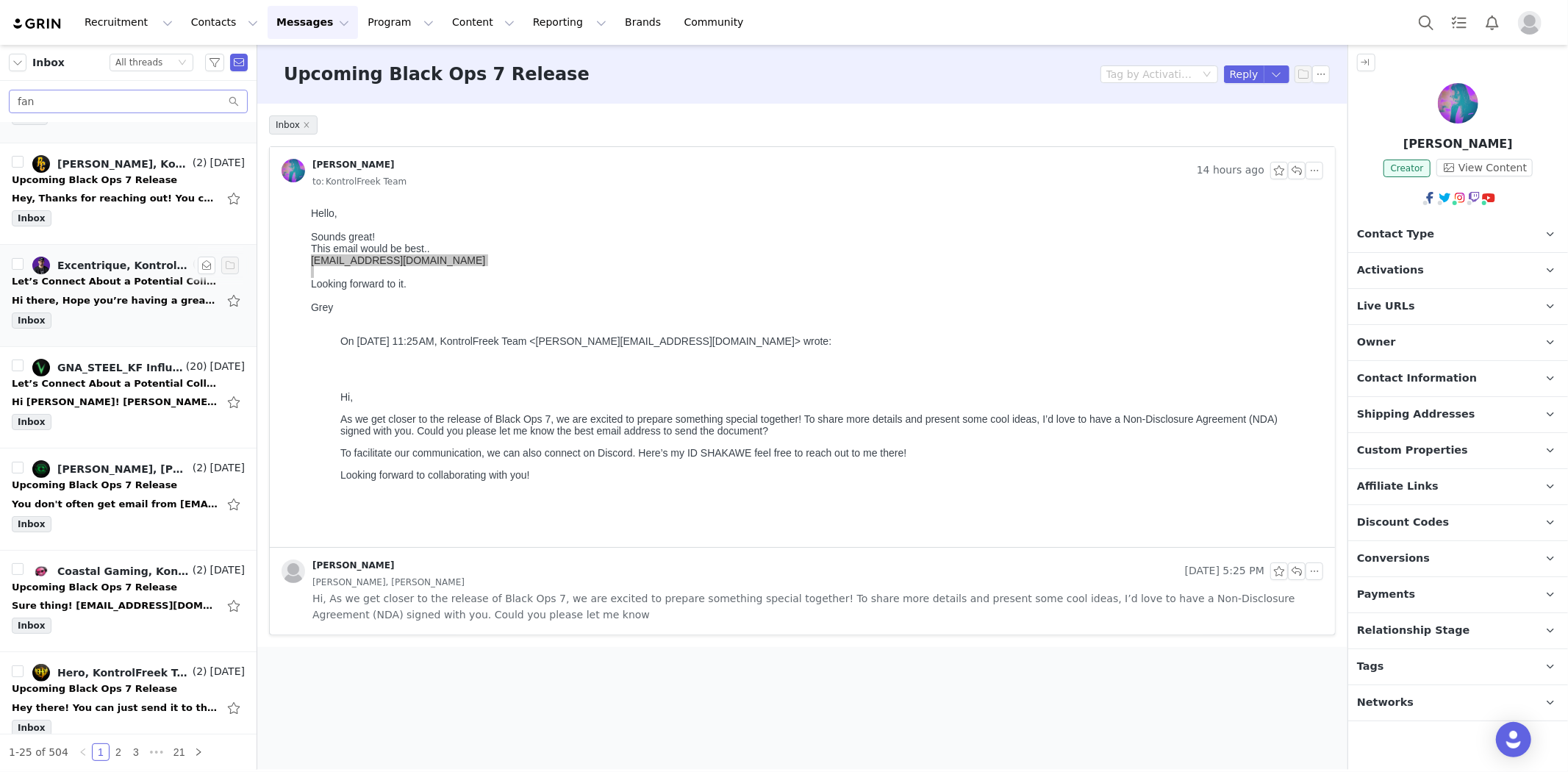
scroll to position [0, 0]
